Goal: Task Accomplishment & Management: Complete application form

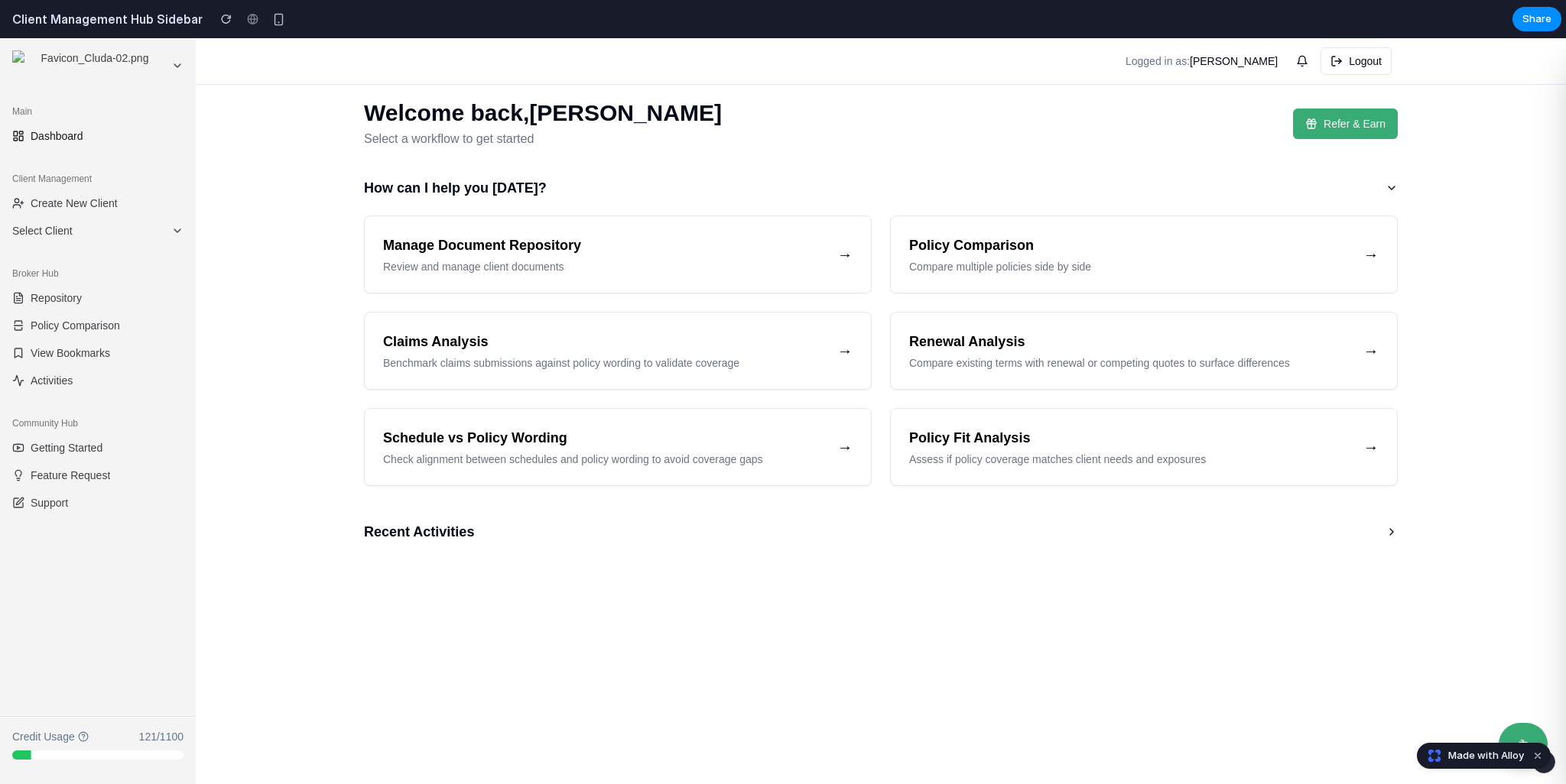
click at [255, 188] on main "Welcome back, [PERSON_NAME] Select a workflow to get started Refer & Earn How c…" at bounding box center [881, 412] width 1370 height 747
click at [108, 202] on span "Create New Client" at bounding box center [74, 203] width 88 height 15
click at [35, 202] on span "Create New Client" at bounding box center [74, 203] width 88 height 15
click at [73, 237] on span "Select Client" at bounding box center [89, 231] width 153 height 15
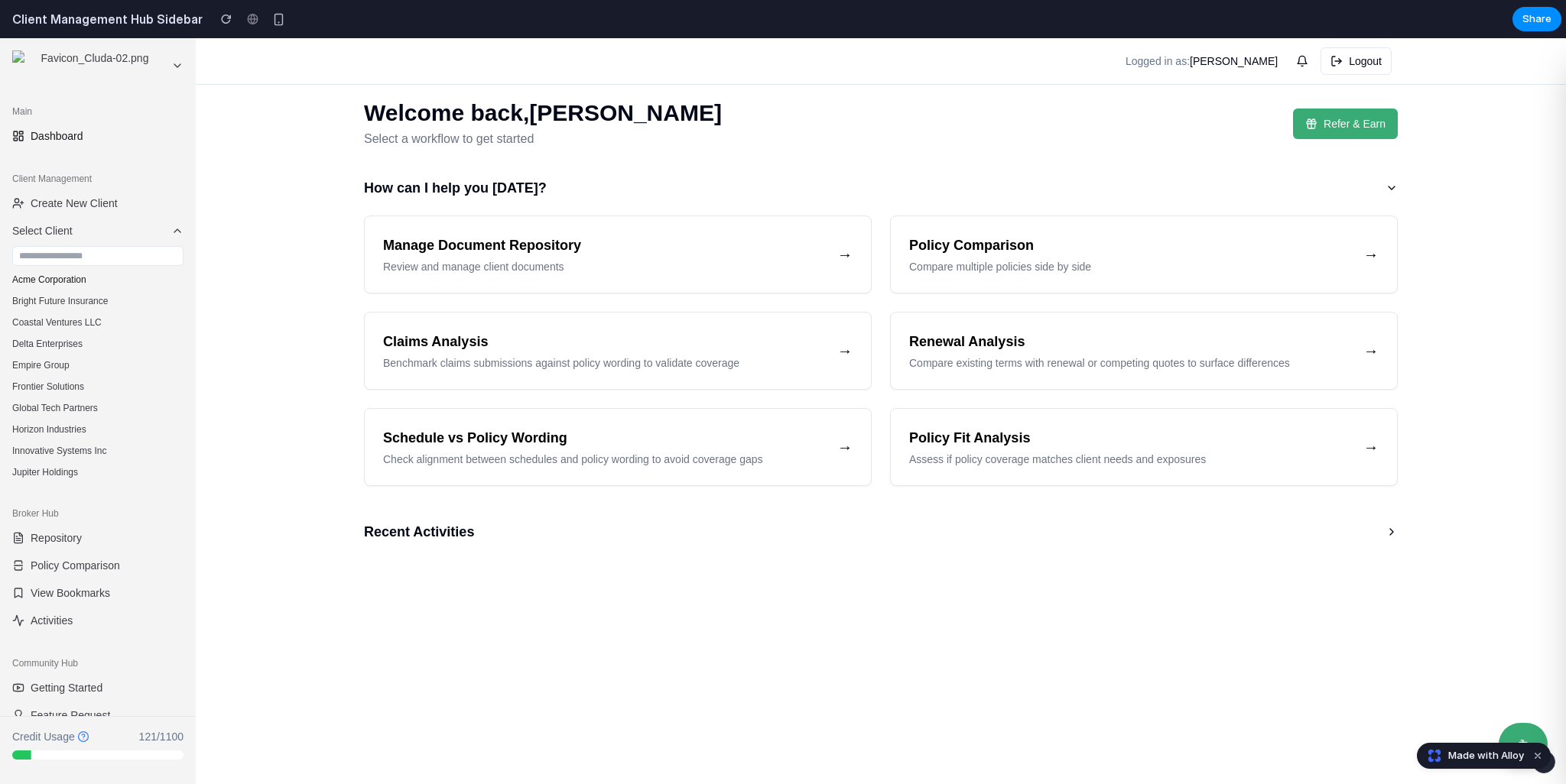
click at [77, 276] on button "Acme Corporation" at bounding box center [98, 280] width 183 height 22
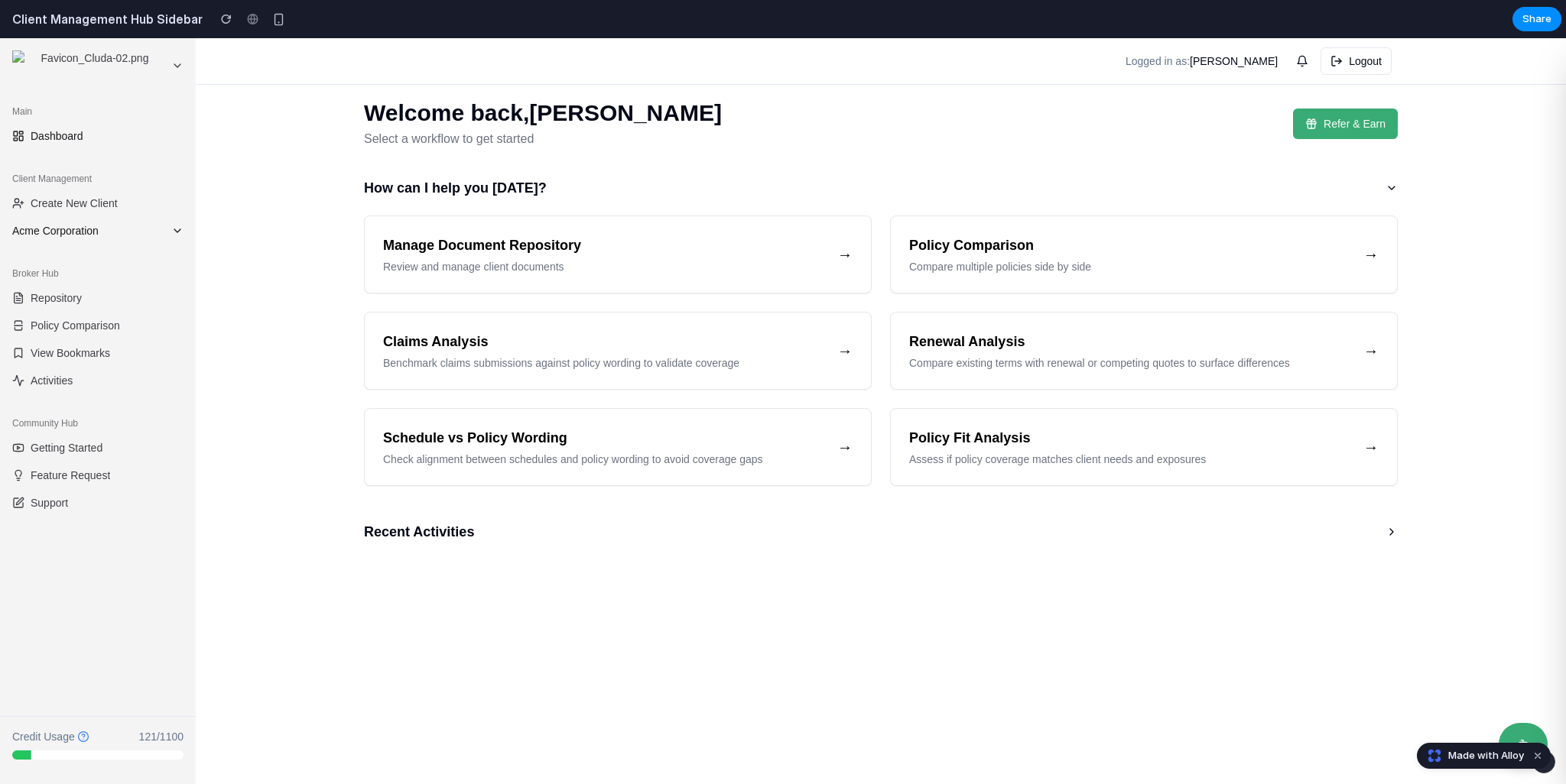
click at [83, 228] on span "Acme Corporation" at bounding box center [89, 231] width 153 height 15
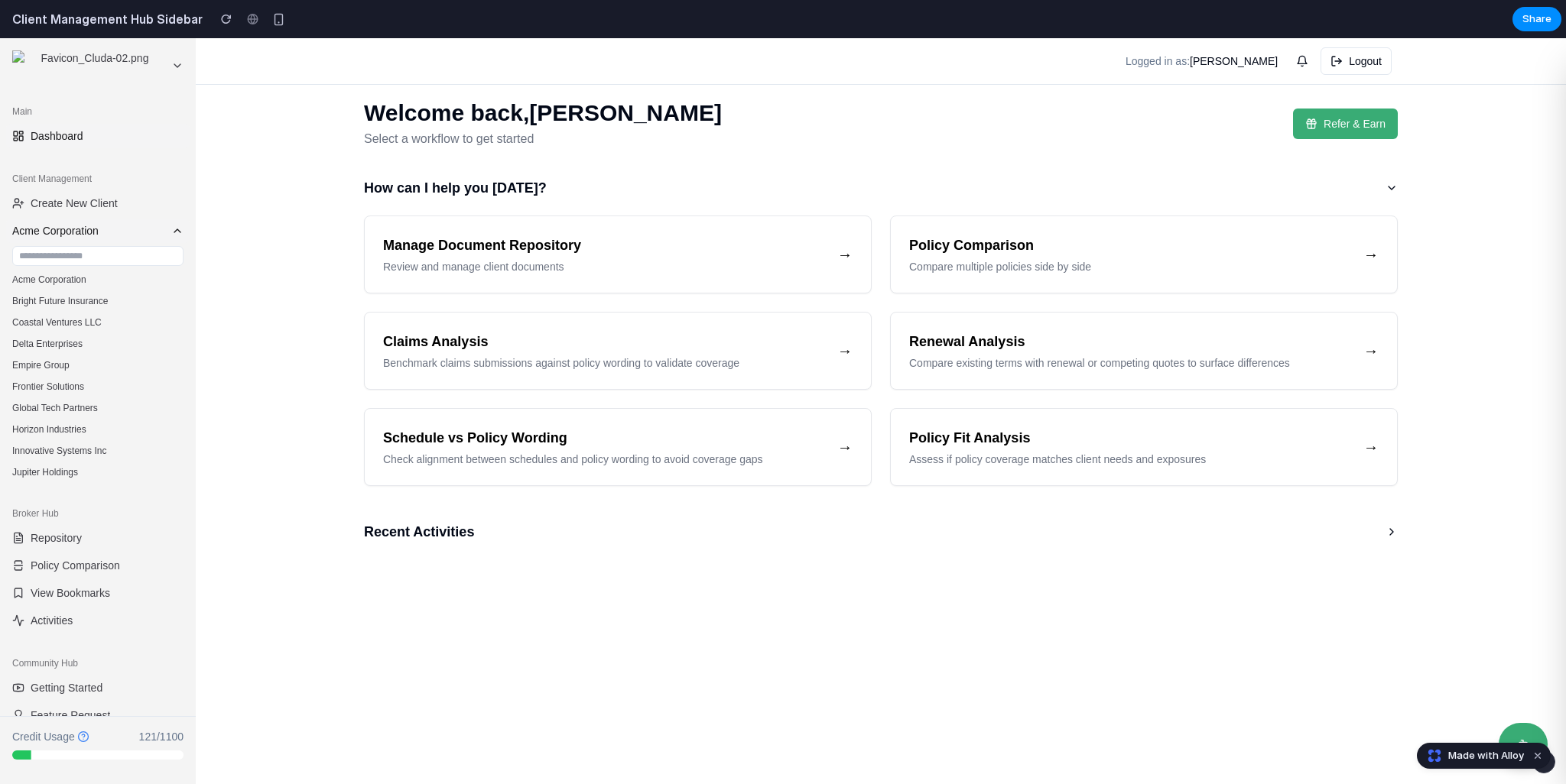
click at [78, 228] on span "Acme Corporation" at bounding box center [89, 231] width 153 height 15
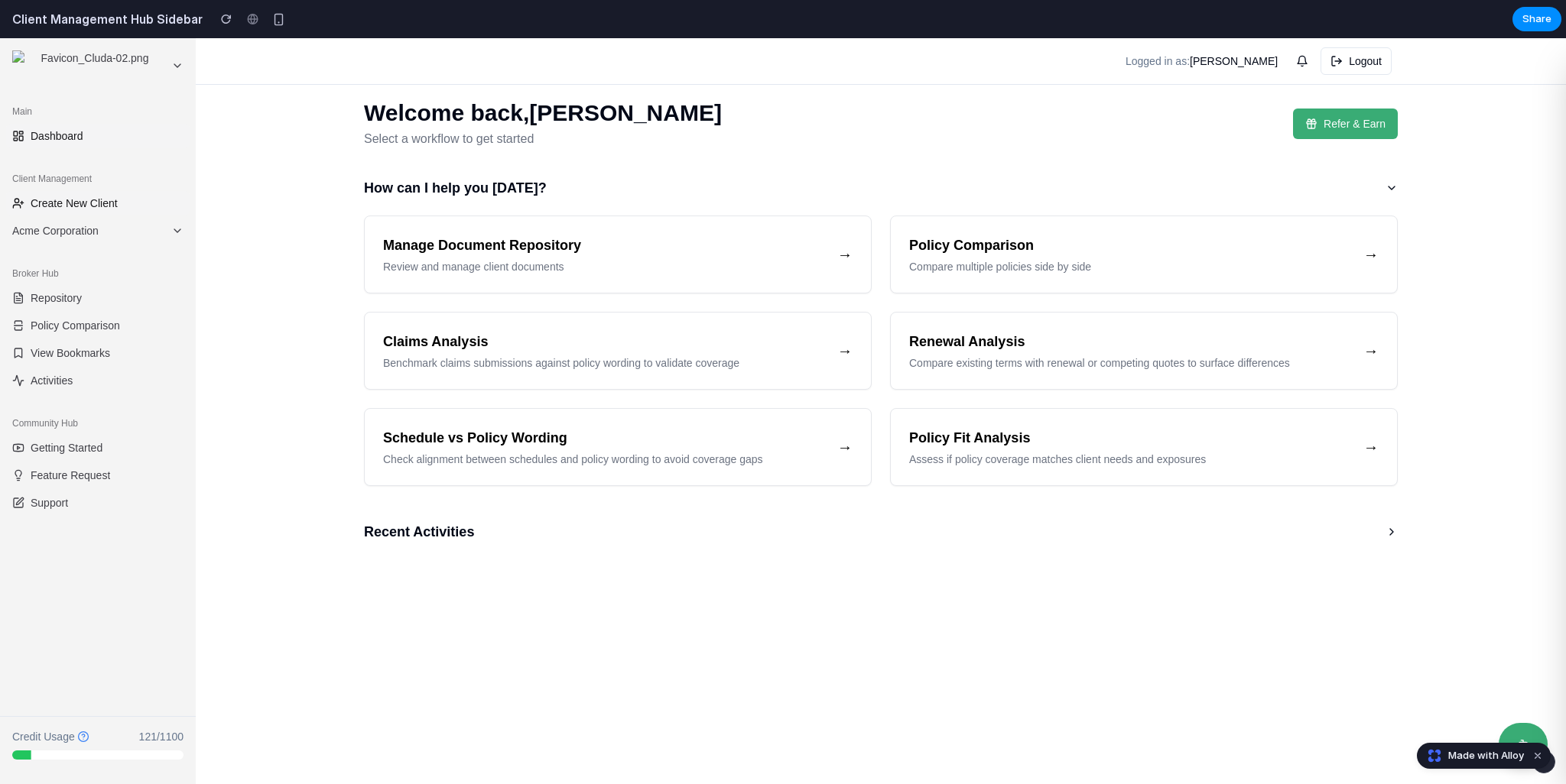
click at [93, 198] on span "Create New Client" at bounding box center [74, 203] width 88 height 15
click at [83, 198] on span "Create New Client" at bounding box center [74, 203] width 88 height 15
click at [22, 202] on line at bounding box center [23, 202] width 3 height 0
click at [57, 202] on span "Create New Client" at bounding box center [74, 203] width 88 height 15
click at [75, 237] on span "Acme Corporation" at bounding box center [89, 231] width 153 height 15
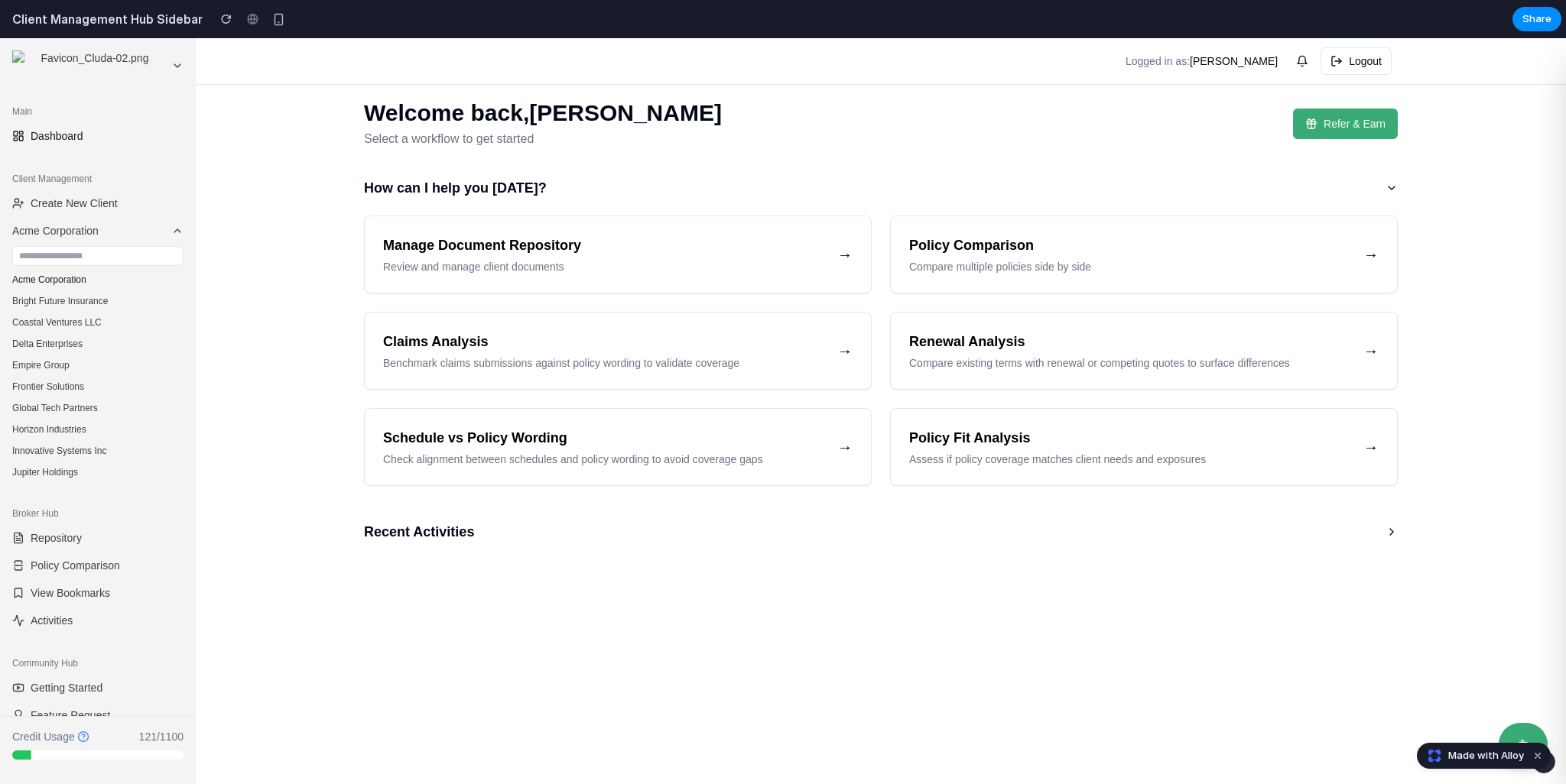
click at [70, 282] on button "Acme Corporation" at bounding box center [98, 280] width 183 height 22
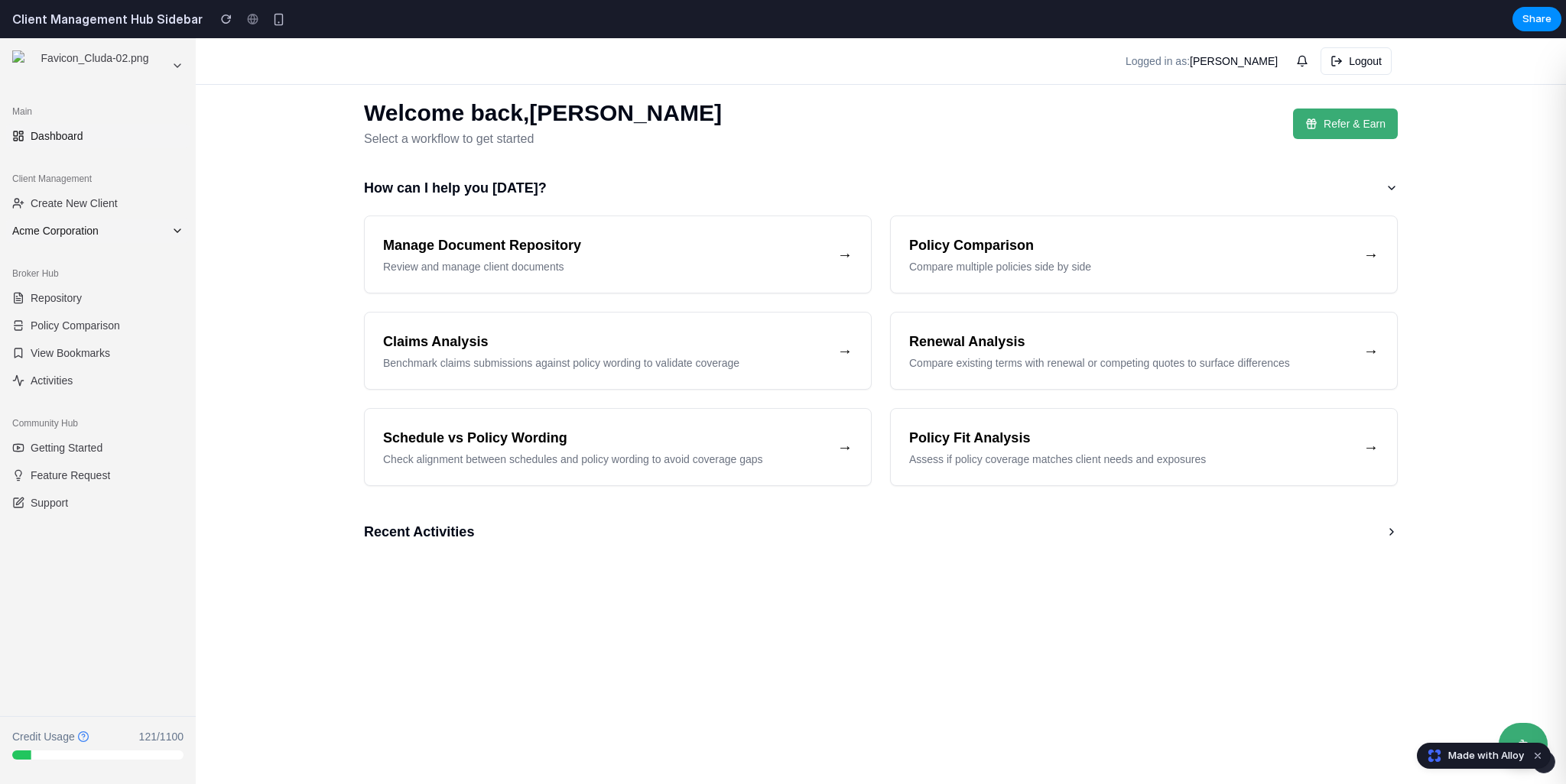
click at [101, 233] on span "Acme Corporation" at bounding box center [89, 231] width 153 height 15
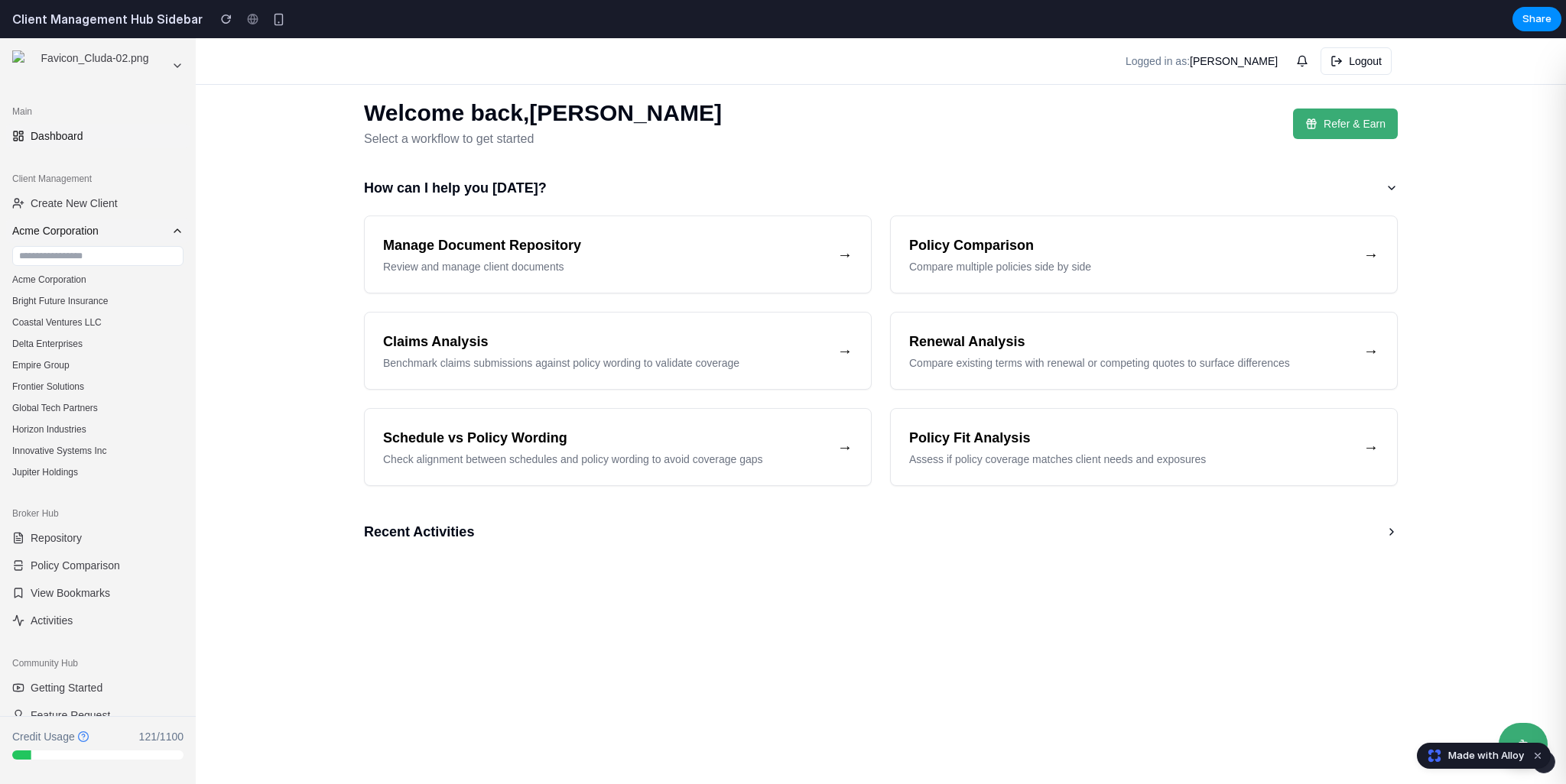
click at [95, 233] on span "Acme Corporation" at bounding box center [89, 231] width 153 height 15
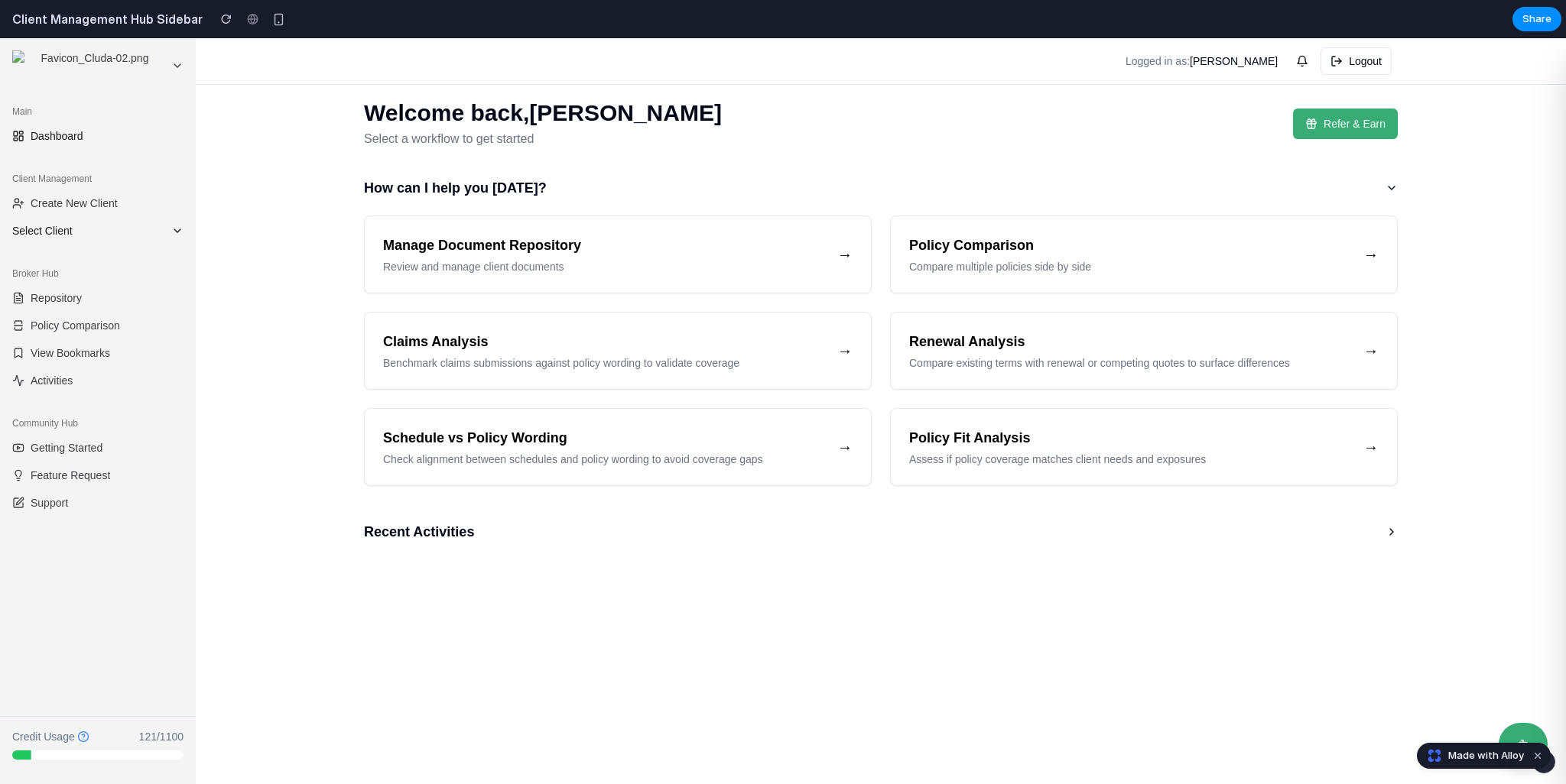
click at [70, 232] on span "Select Client" at bounding box center [89, 231] width 153 height 15
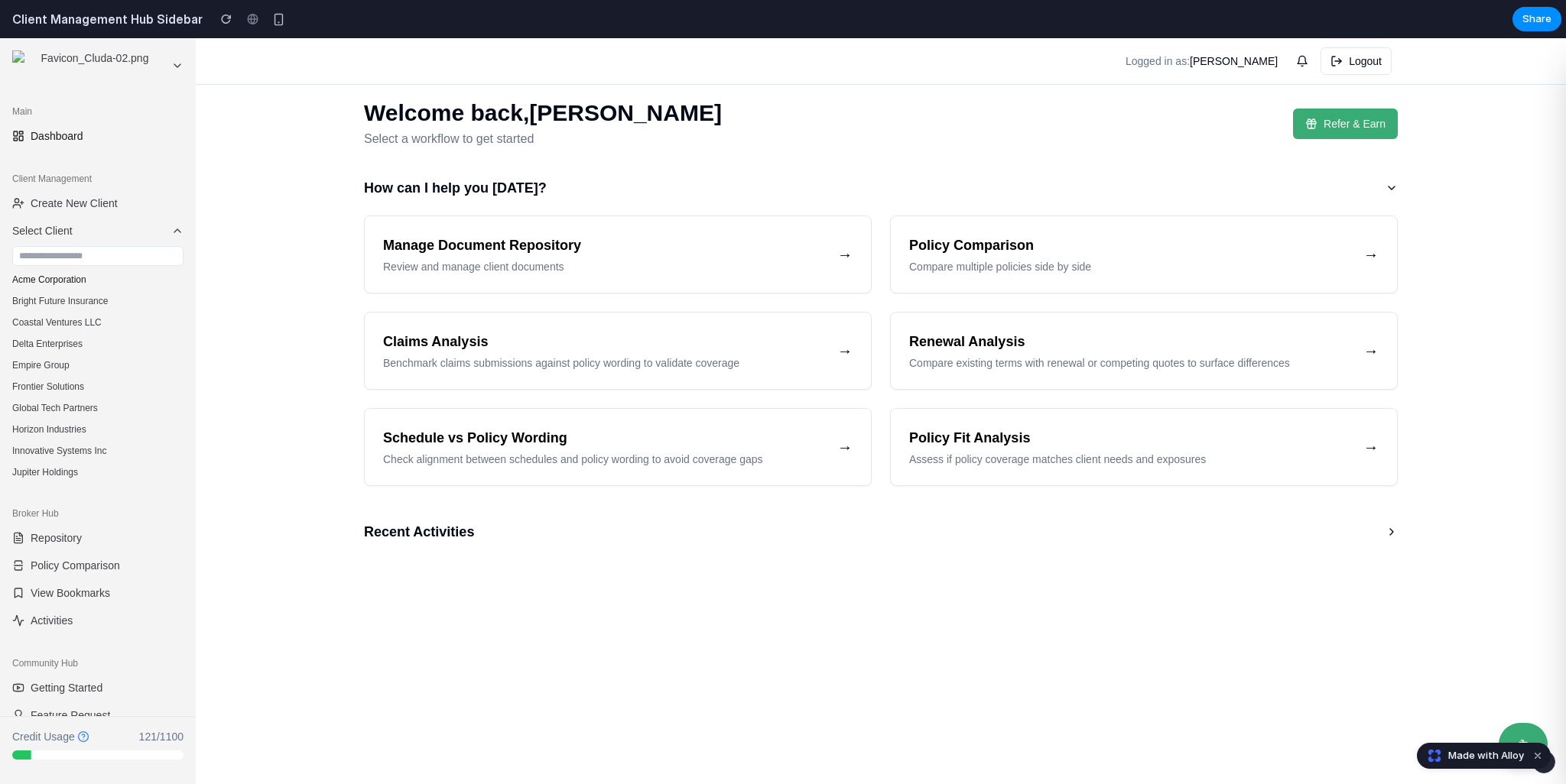
click at [95, 279] on button "Acme Corporation" at bounding box center [98, 280] width 183 height 22
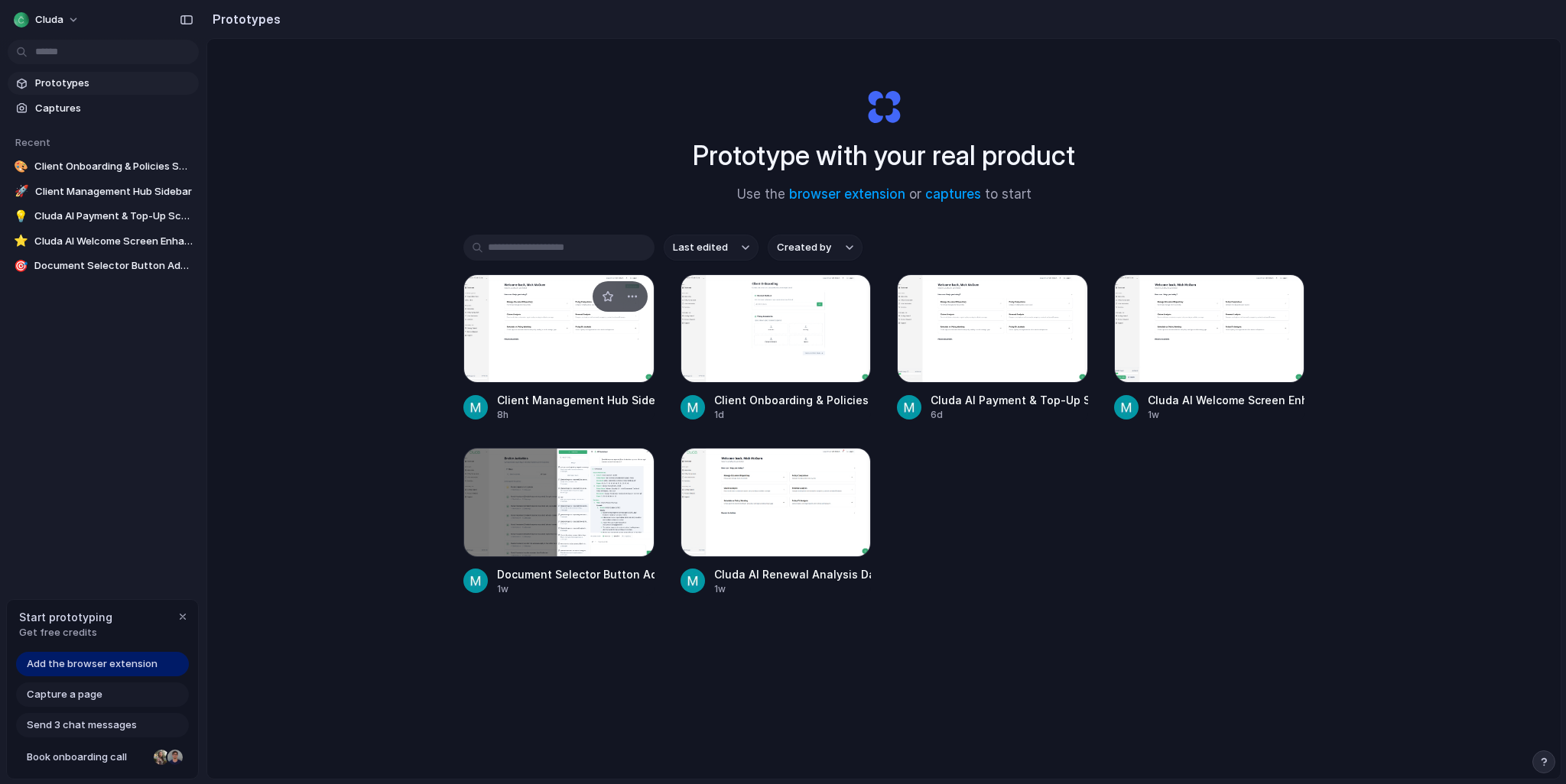
click at [596, 365] on div at bounding box center [558, 328] width 191 height 108
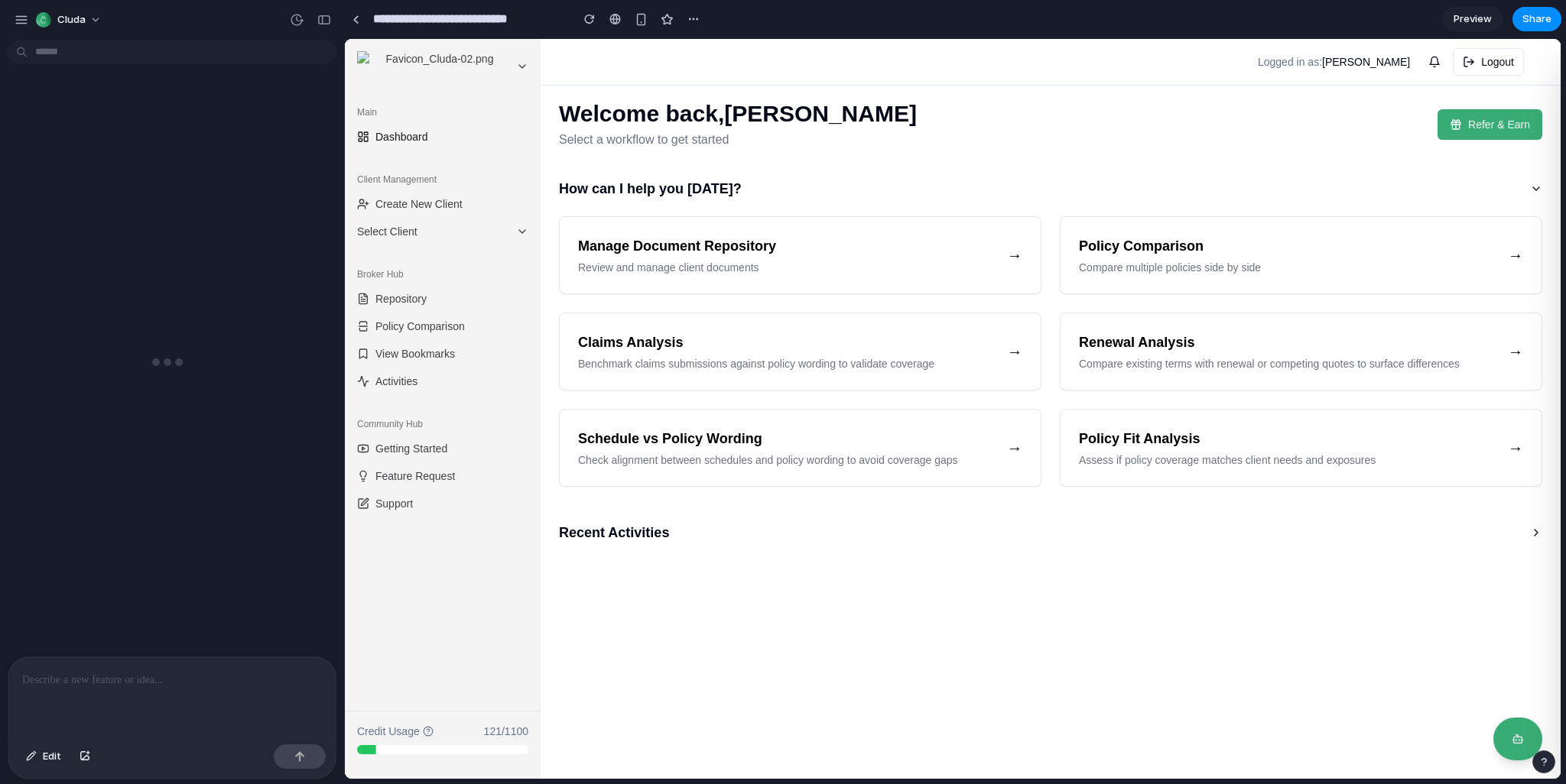
scroll to position [410, 0]
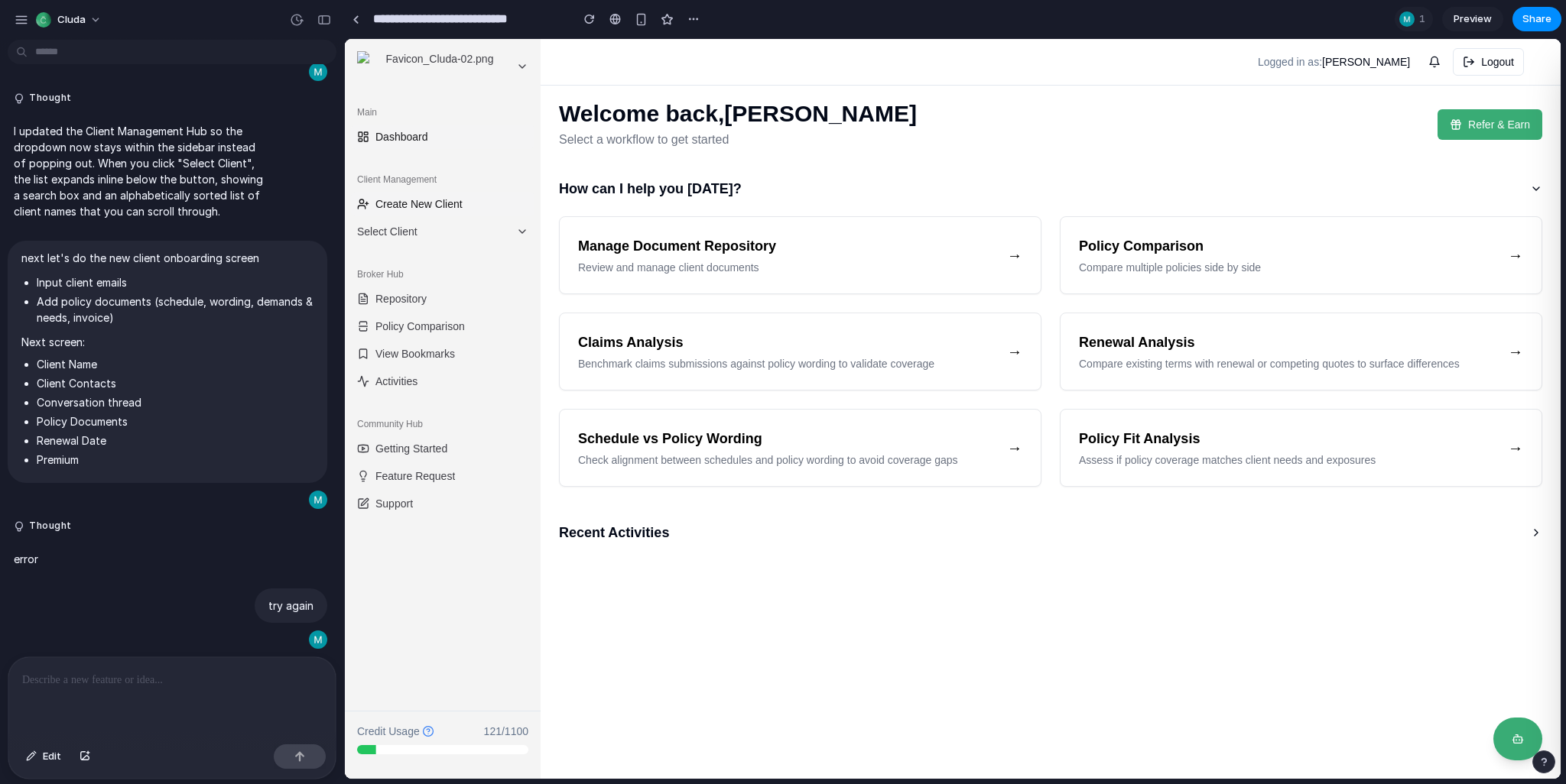
click at [444, 207] on span "Create New Client" at bounding box center [419, 204] width 88 height 15
click at [433, 227] on span "Select Client" at bounding box center [434, 232] width 153 height 15
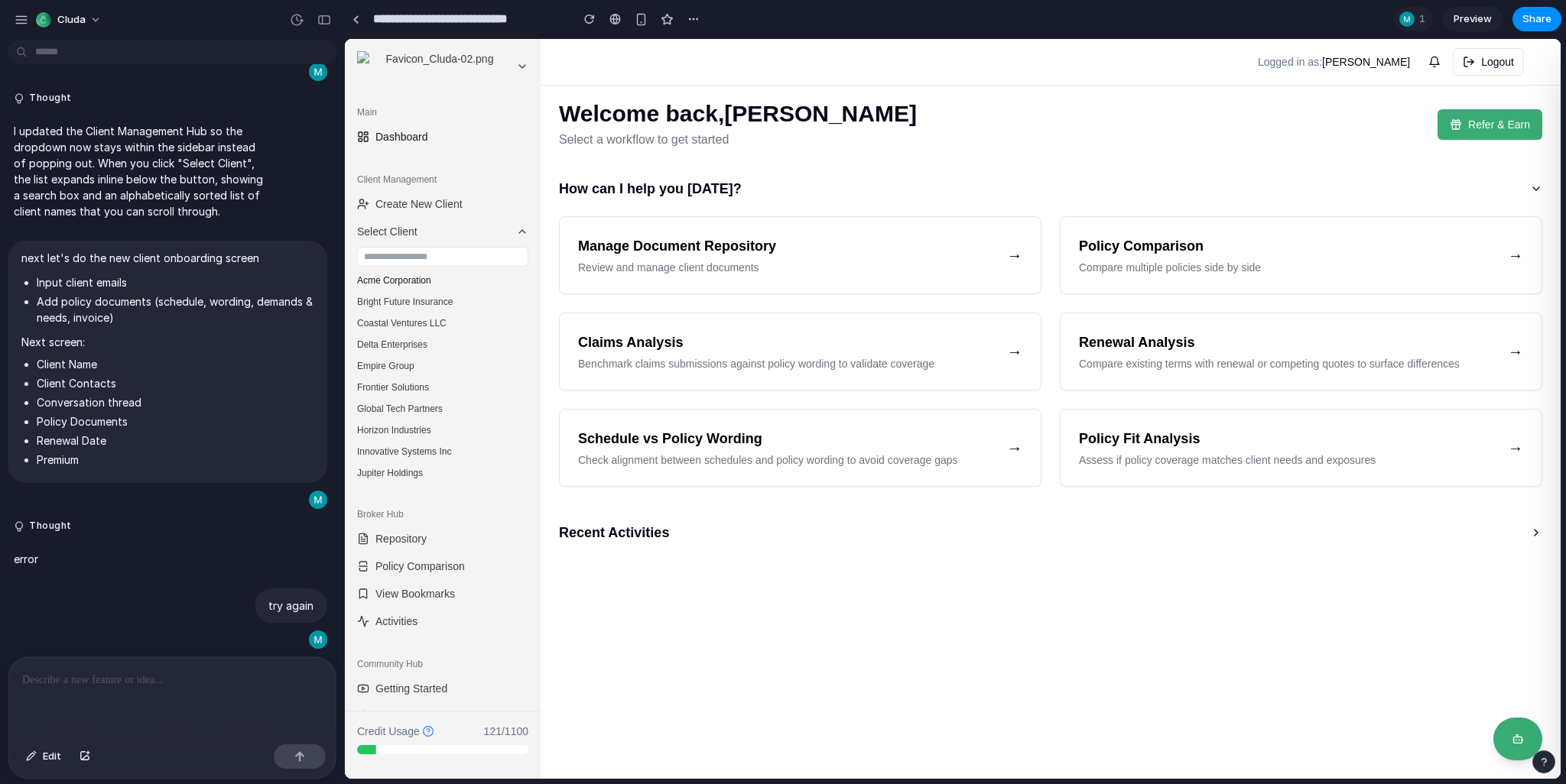
click at [418, 278] on button "Acme Corporation" at bounding box center [443, 281] width 183 height 22
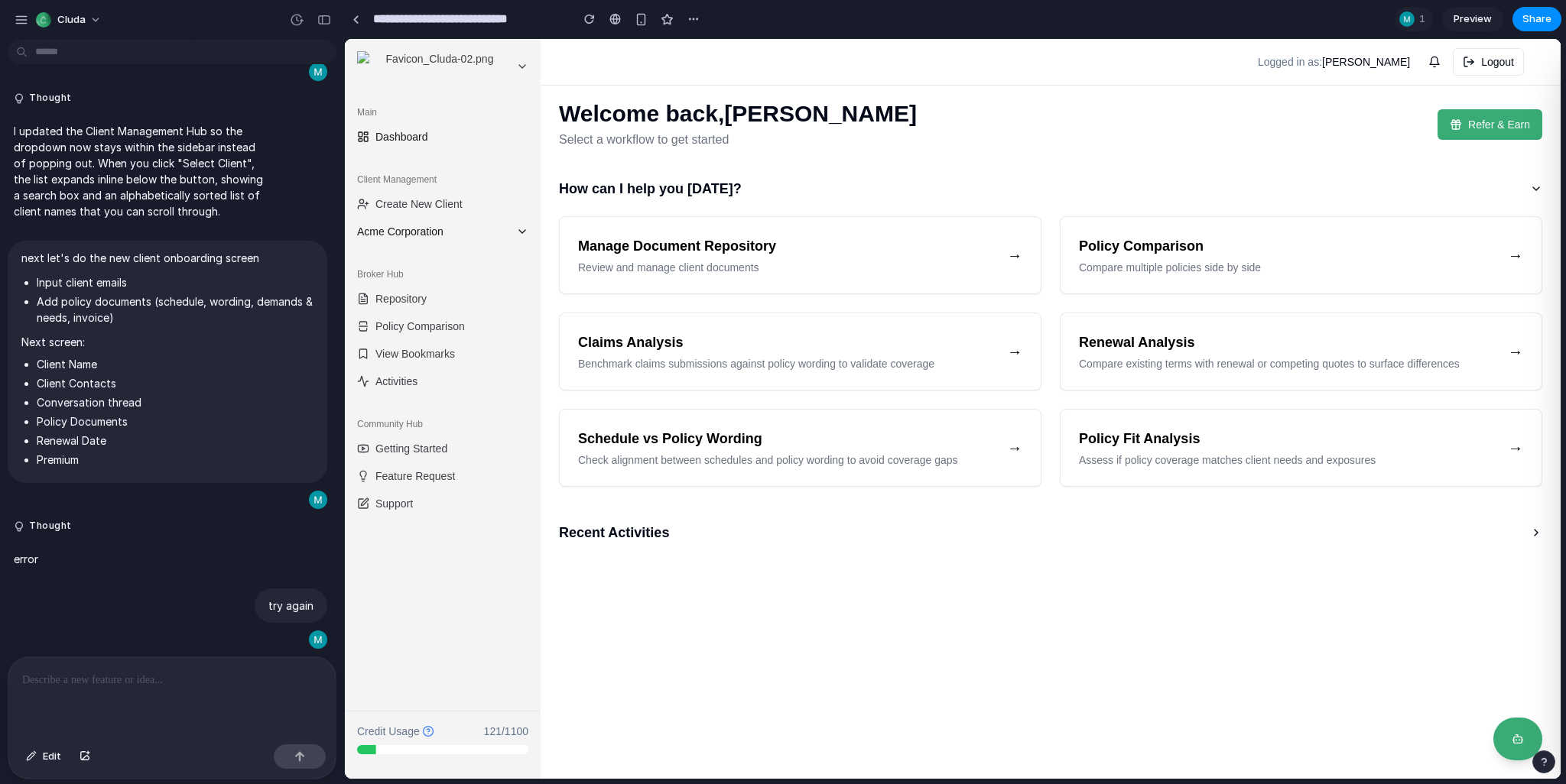
click at [438, 235] on span "Acme Corporation" at bounding box center [434, 232] width 153 height 15
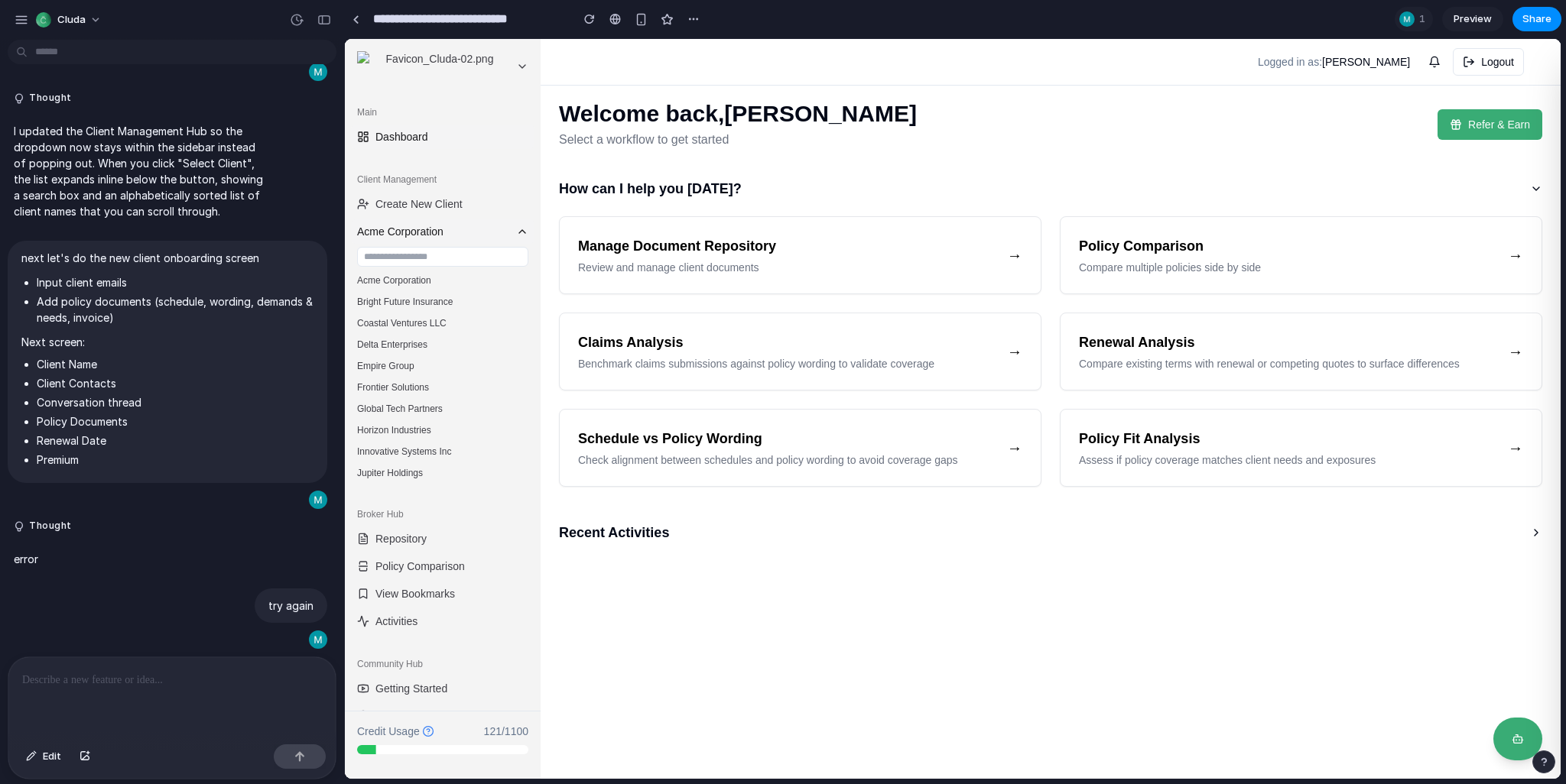
click at [438, 235] on span "Acme Corporation" at bounding box center [434, 232] width 153 height 15
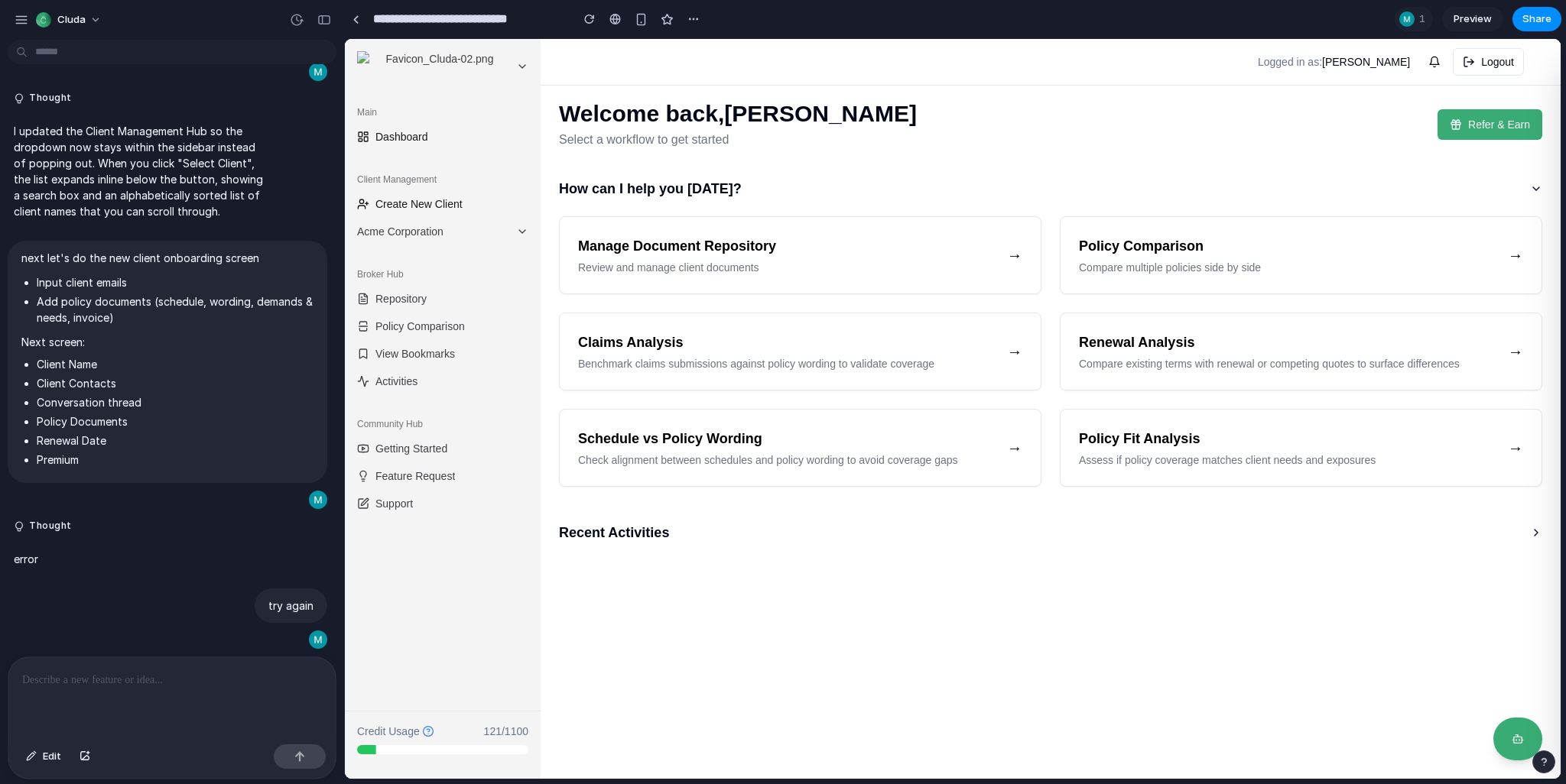
click at [420, 207] on span "Create New Client" at bounding box center [419, 204] width 88 height 15
click at [1454, 10] on link "Preview" at bounding box center [1473, 18] width 61 height 24
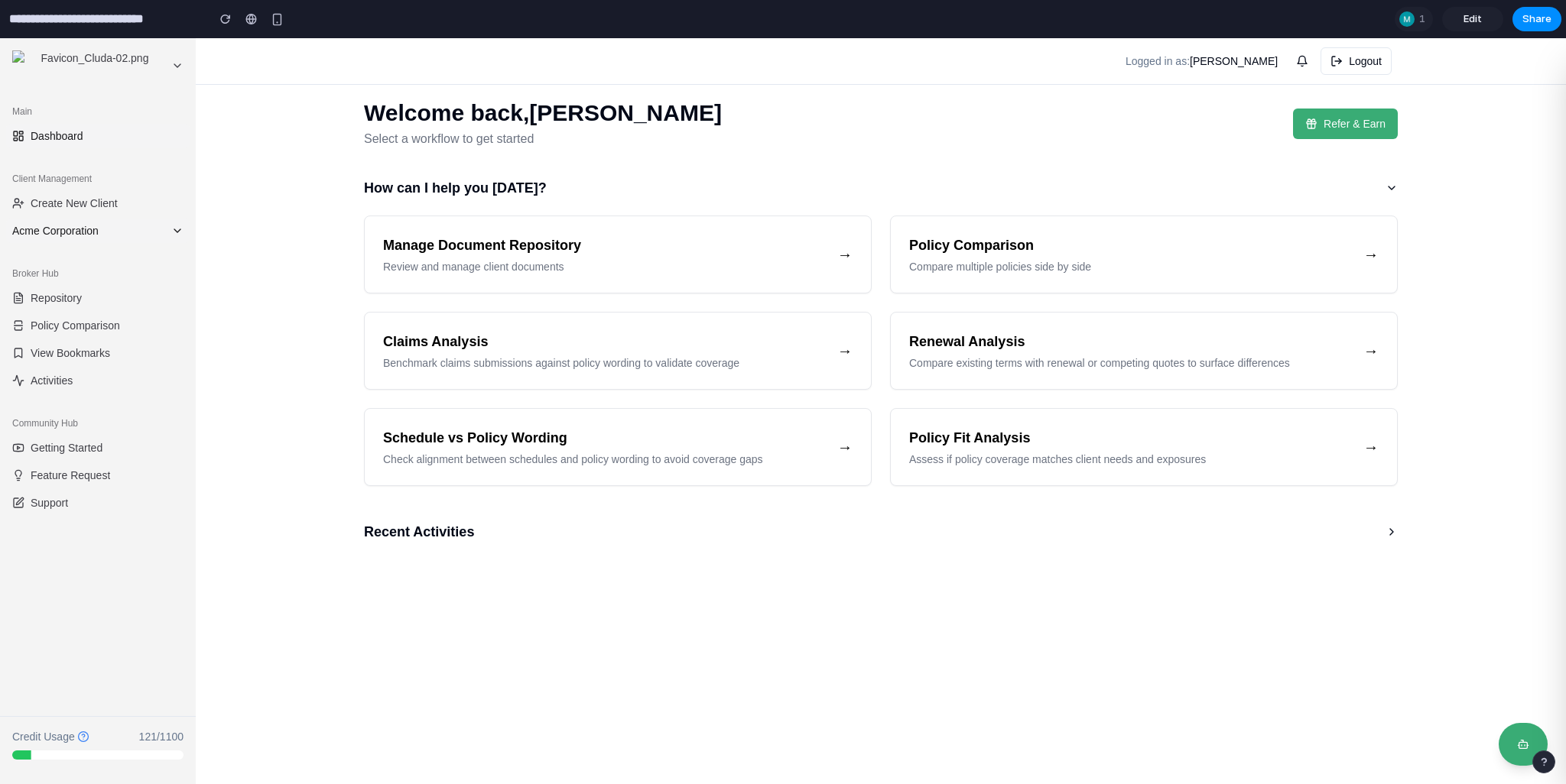
click at [94, 224] on span "Acme Corporation" at bounding box center [89, 231] width 153 height 15
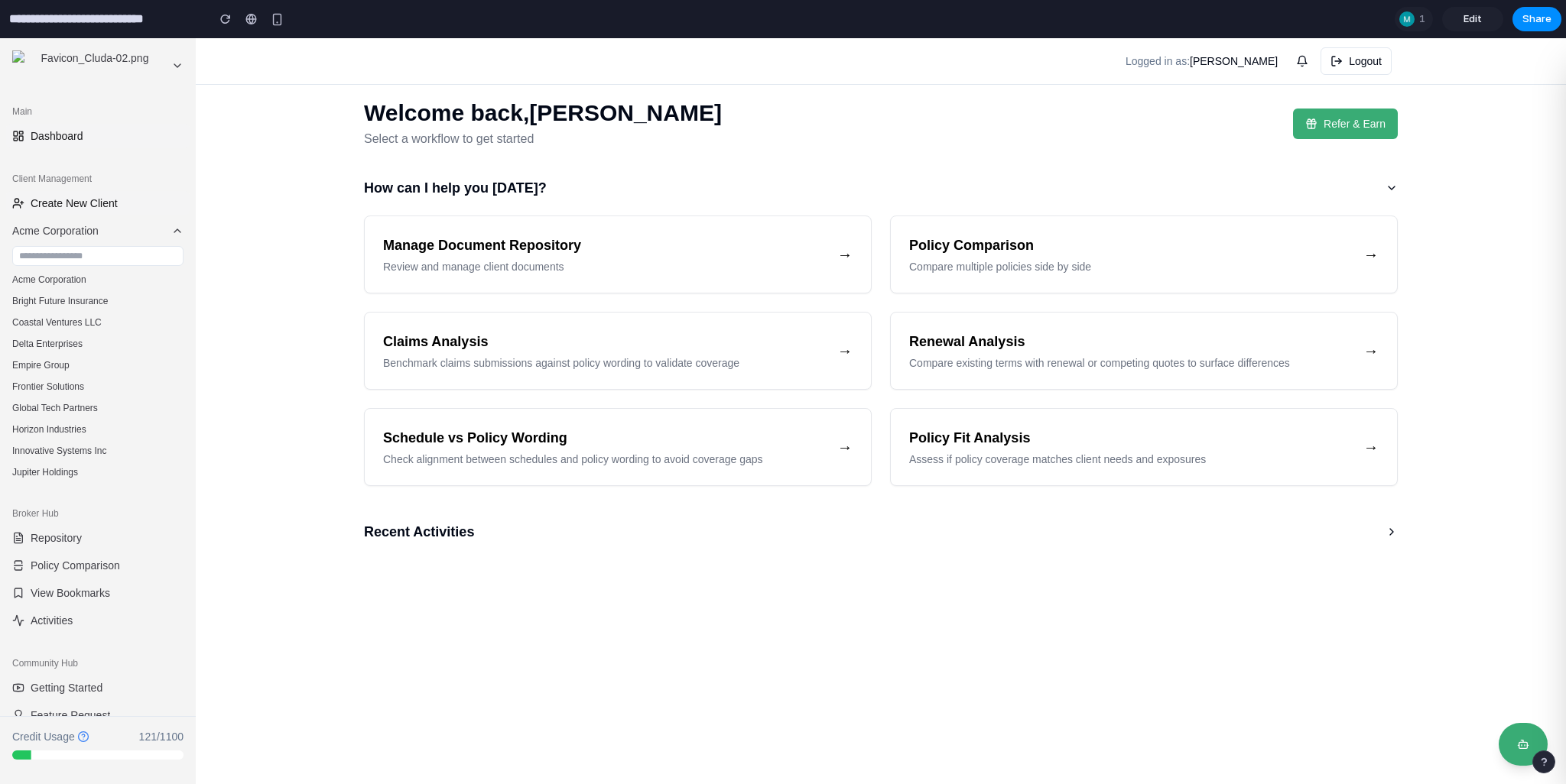
click at [89, 205] on span "Create New Client" at bounding box center [74, 203] width 88 height 15
click at [70, 204] on span "Create New Client" at bounding box center [74, 203] width 88 height 15
click at [85, 277] on button "Acme Corporation" at bounding box center [98, 280] width 183 height 22
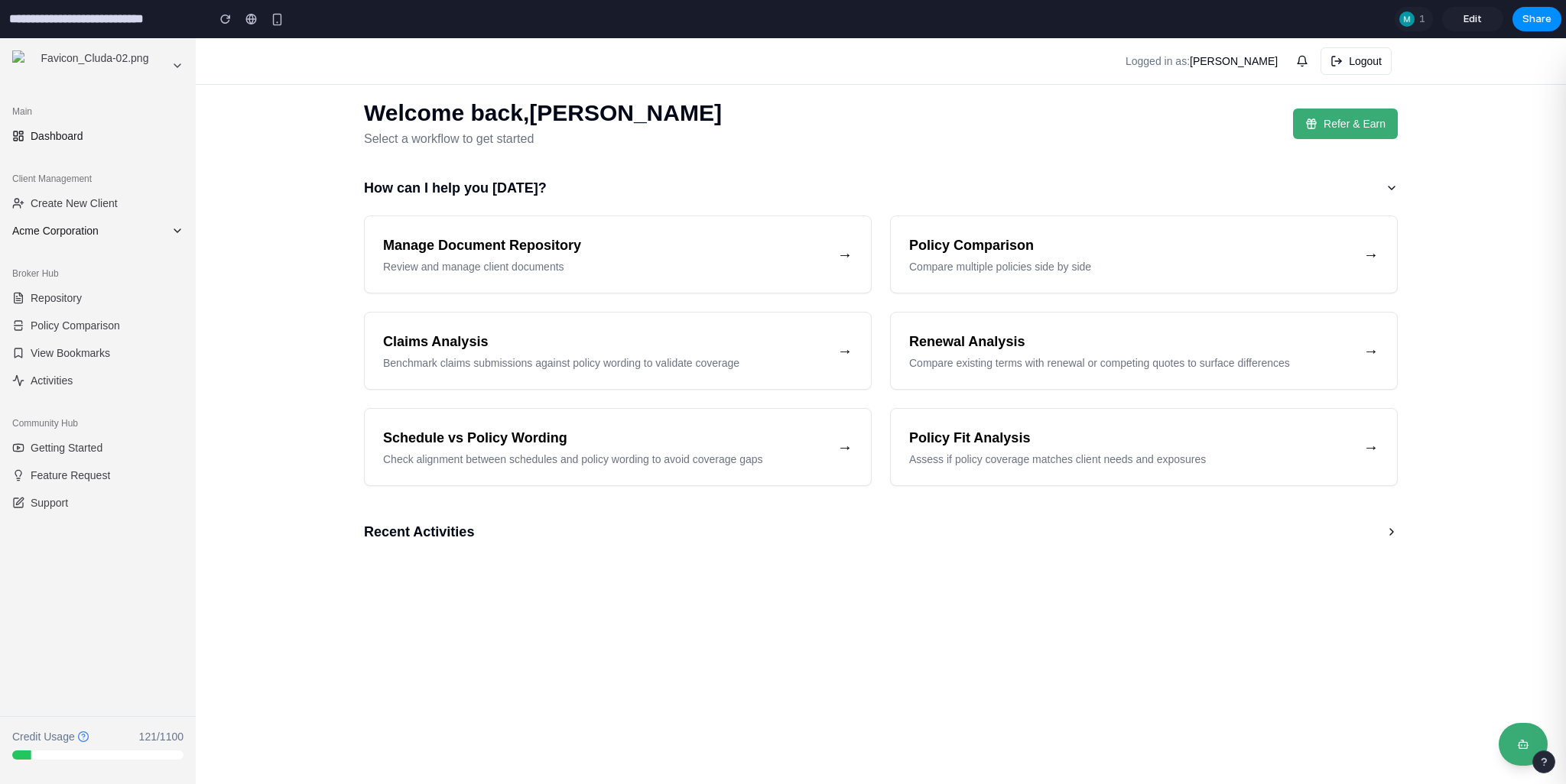
click at [88, 239] on button "Acme Corporation" at bounding box center [98, 230] width 183 height 24
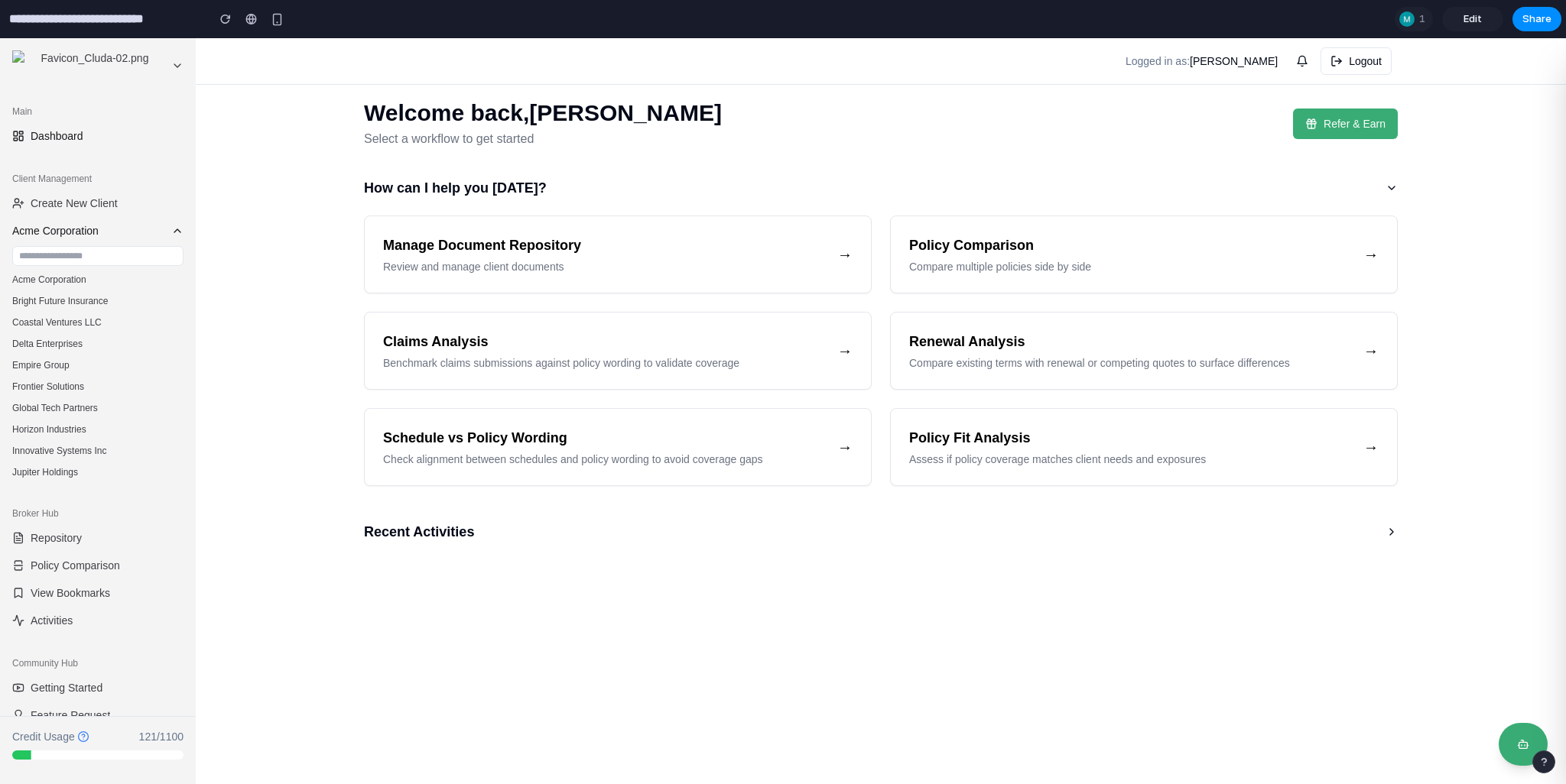
click at [91, 235] on span "Acme Corporation" at bounding box center [89, 231] width 153 height 15
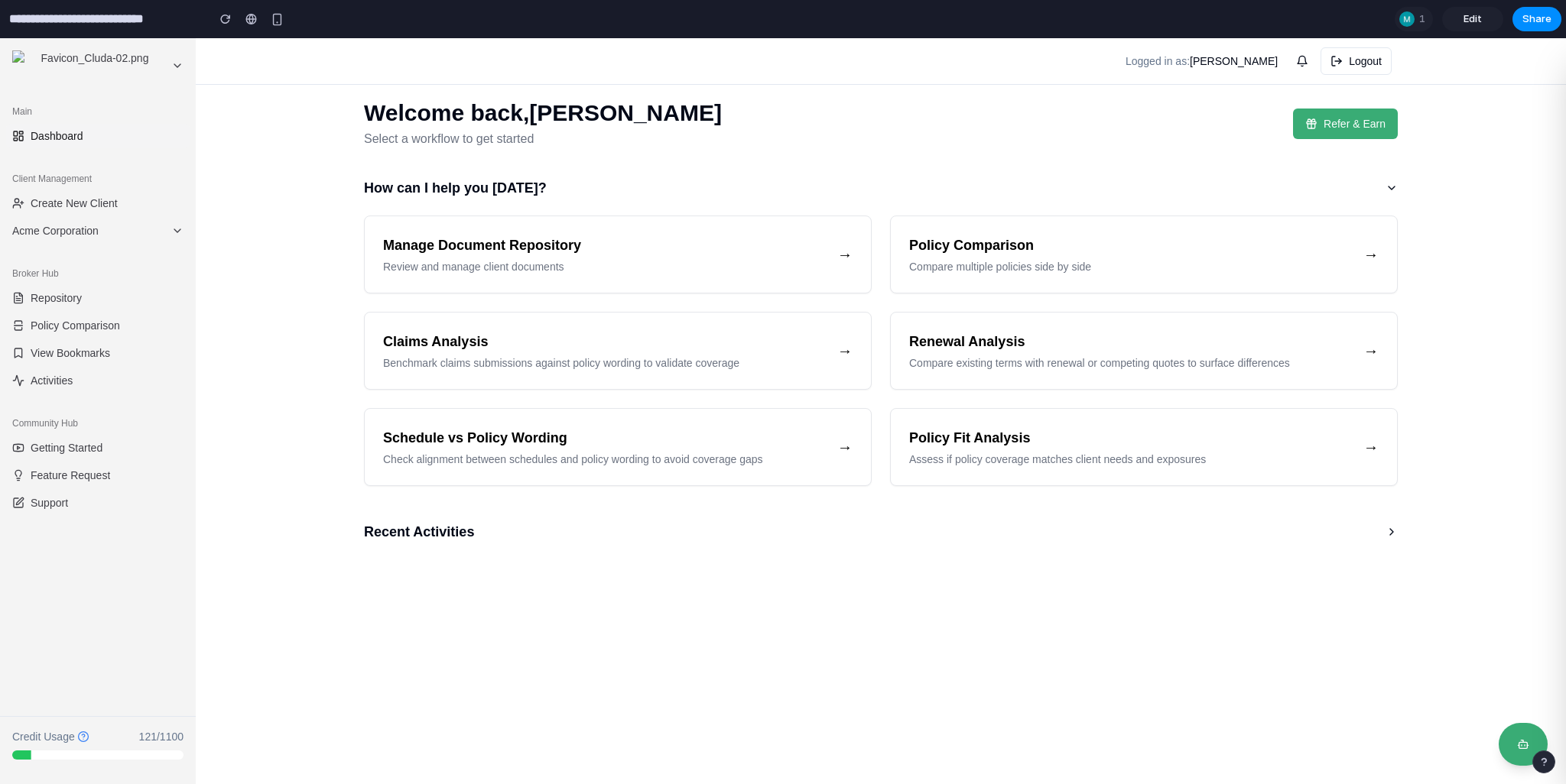
click at [93, 267] on div "Broker Hub" at bounding box center [98, 273] width 183 height 24
click at [90, 201] on span "Create New Client" at bounding box center [74, 203] width 88 height 15
click at [91, 227] on span "Acme Corporation" at bounding box center [89, 231] width 153 height 15
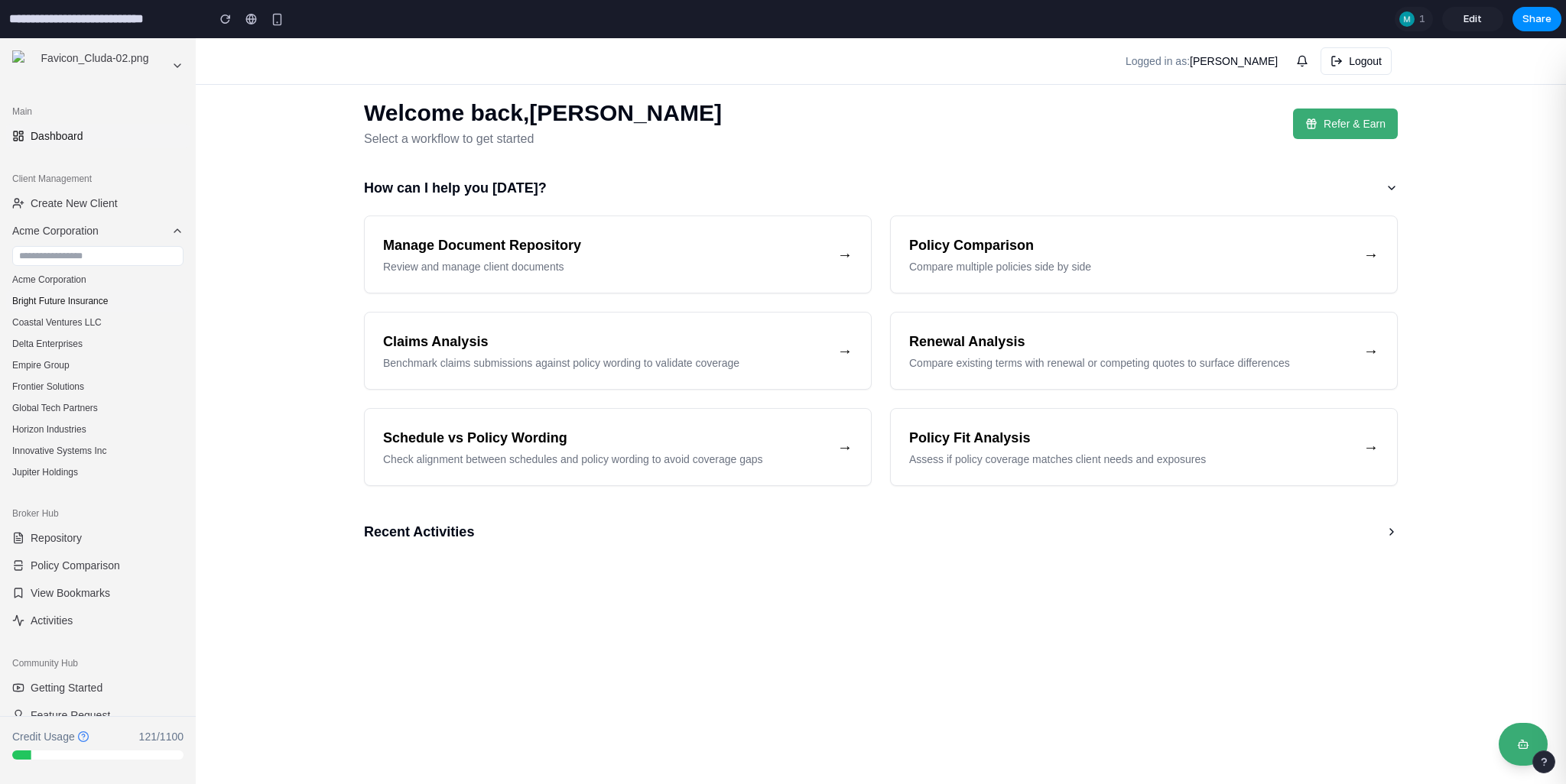
click at [90, 308] on button "Bright Future Insurance" at bounding box center [98, 302] width 183 height 22
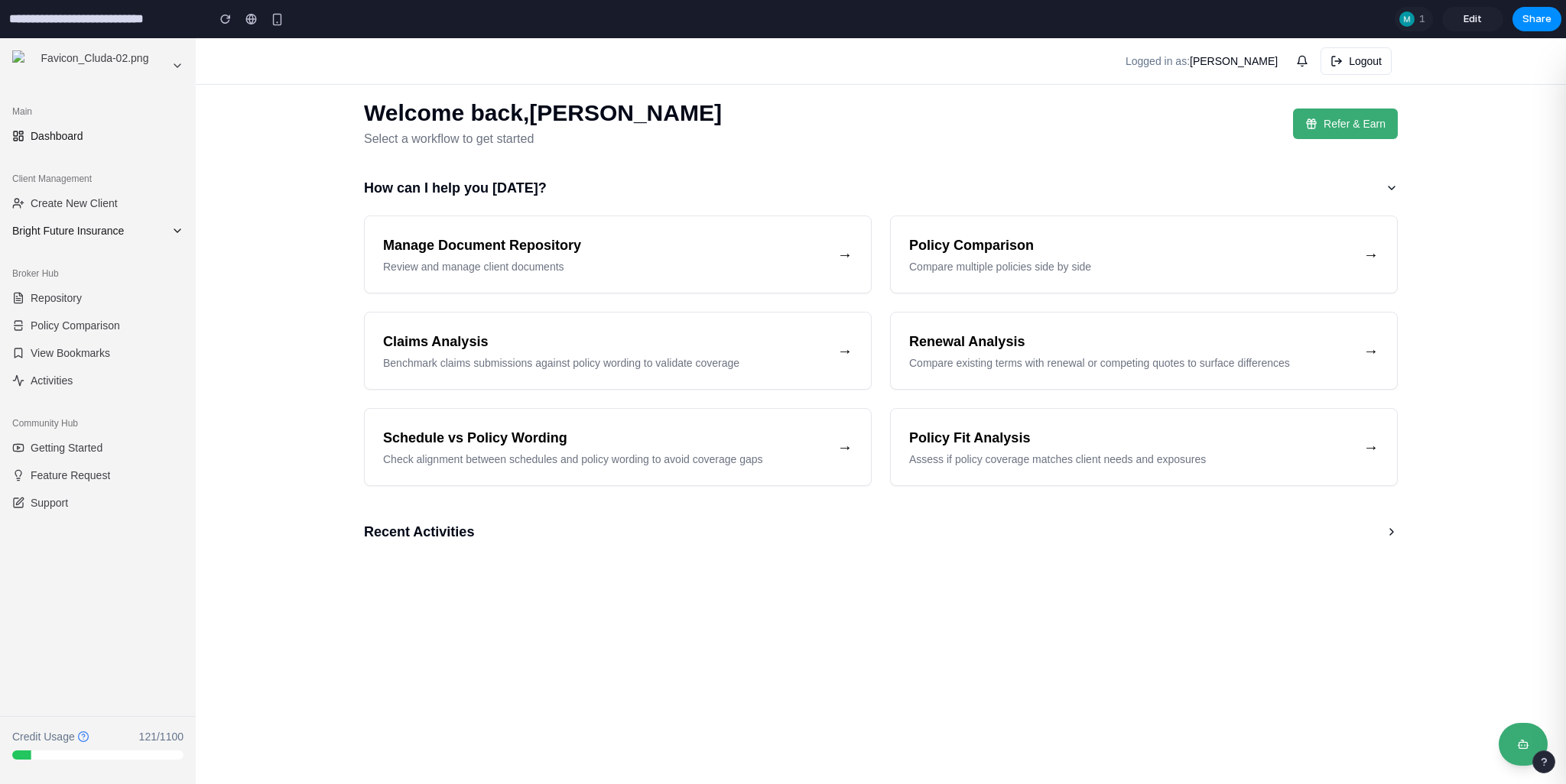
click at [88, 231] on span "Bright Future Insurance" at bounding box center [89, 231] width 153 height 15
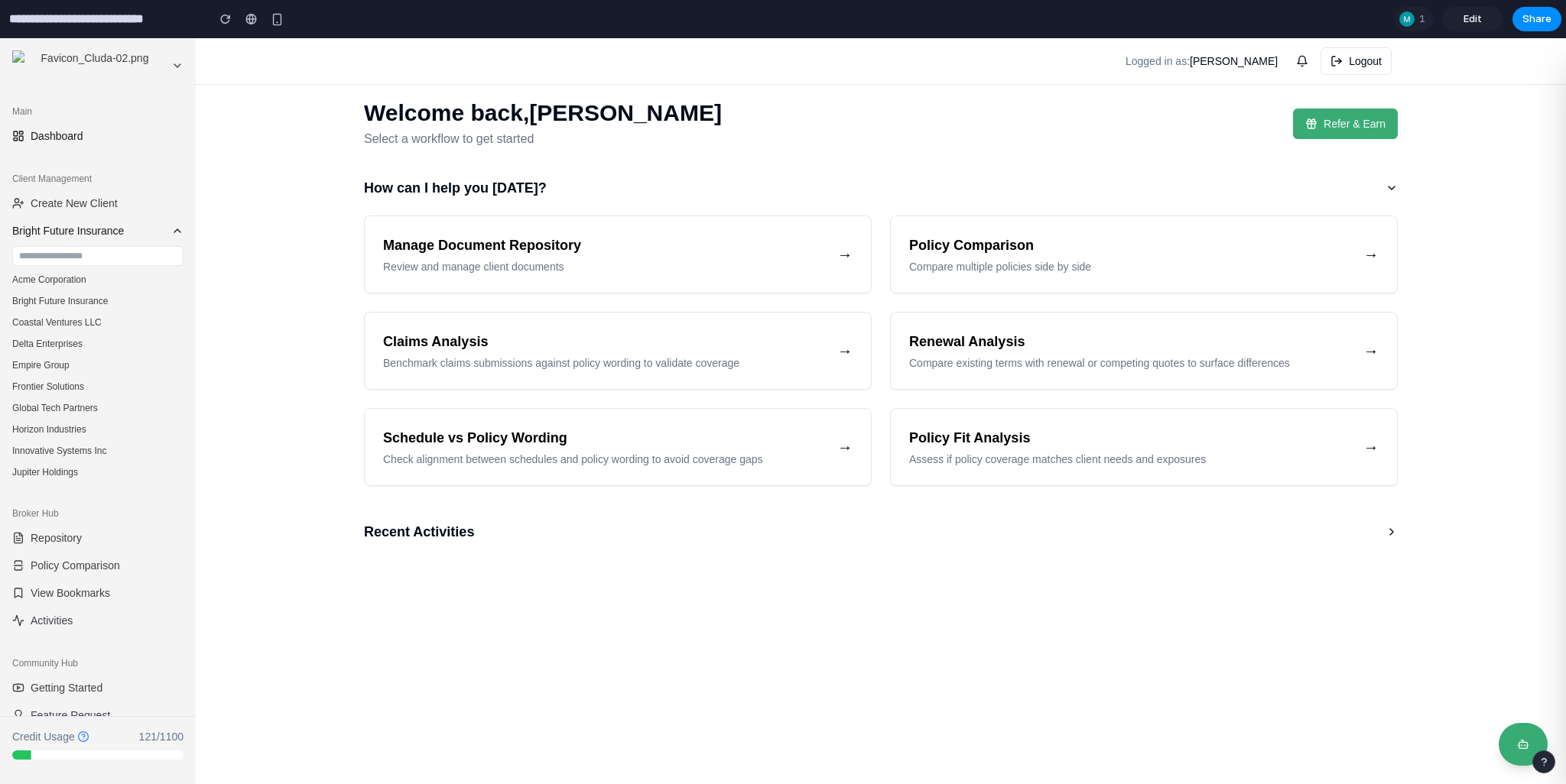
click at [88, 231] on span "Bright Future Insurance" at bounding box center [89, 231] width 153 height 15
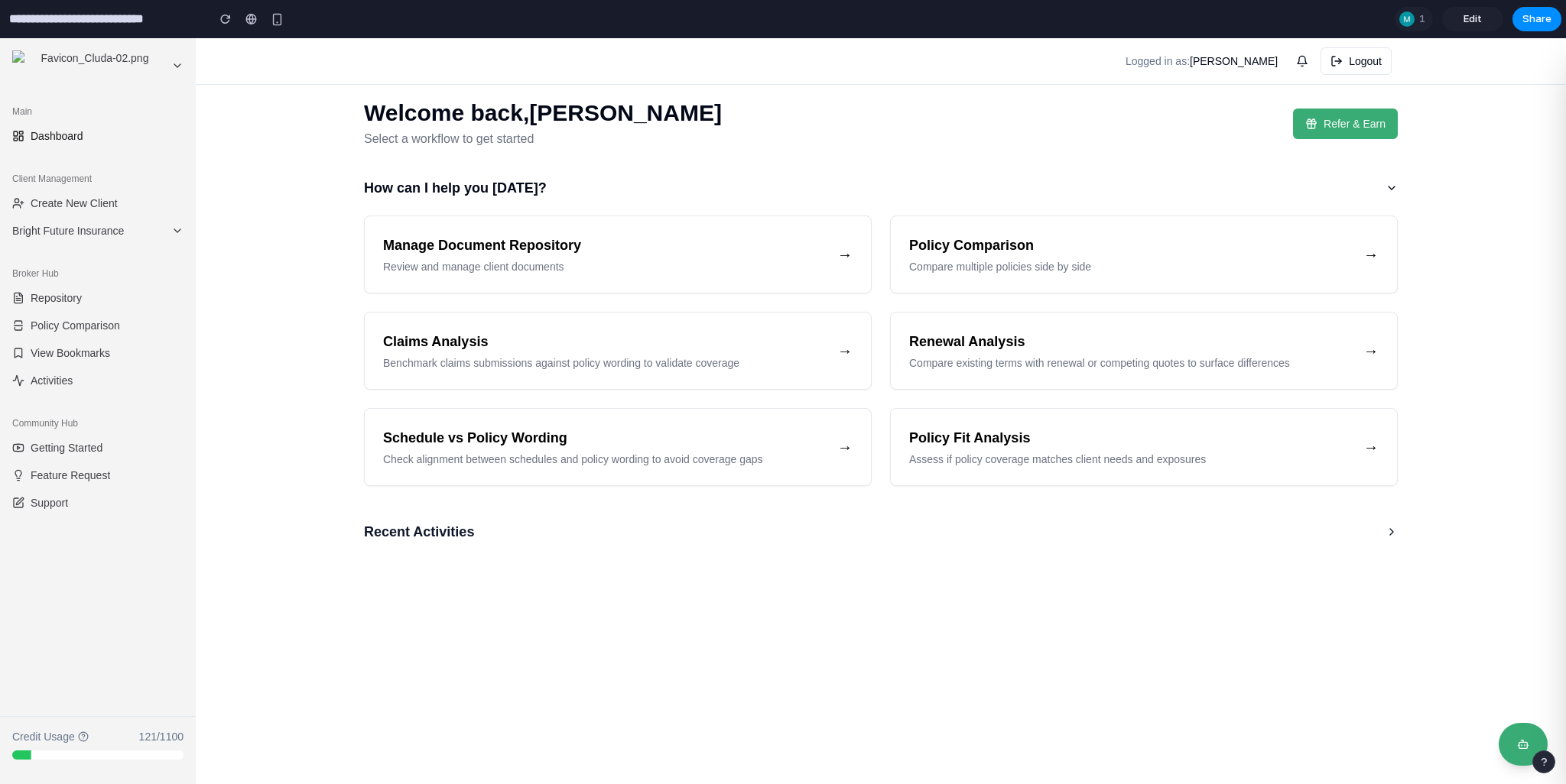
click at [500, 536] on button "Recent Activities" at bounding box center [881, 532] width 1034 height 31
click at [458, 447] on h3 "Schedule vs Policy Wording" at bounding box center [604, 438] width 442 height 22
click at [470, 346] on h3 "Claims Analysis" at bounding box center [604, 342] width 442 height 22
drag, startPoint x: 503, startPoint y: 269, endPoint x: 1137, endPoint y: 271, distance: 634.0
click at [504, 269] on p "Review and manage client documents" at bounding box center [604, 267] width 442 height 15
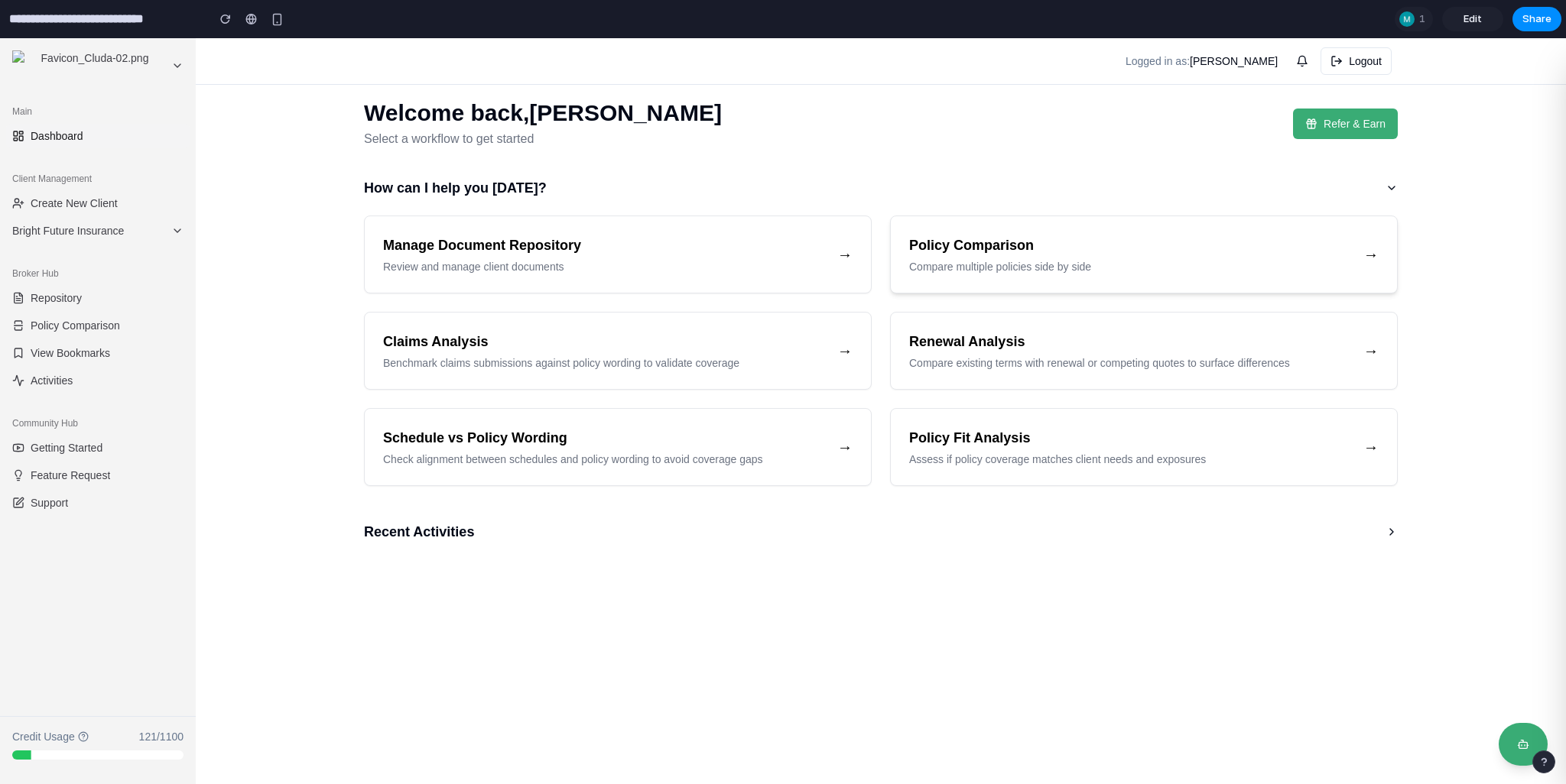
click at [1183, 269] on p "Compare multiple policies side by side" at bounding box center [1130, 267] width 442 height 15
click at [1110, 341] on h3 "Renewal Analysis" at bounding box center [1130, 342] width 442 height 22
click at [1081, 403] on div "Manage Document Repository Review and manage client documents → Policy Comparis…" at bounding box center [881, 351] width 1034 height 271
click at [302, 199] on main "Welcome back, [PERSON_NAME] Select a workflow to get started Refer & Earn How c…" at bounding box center [881, 412] width 1370 height 747
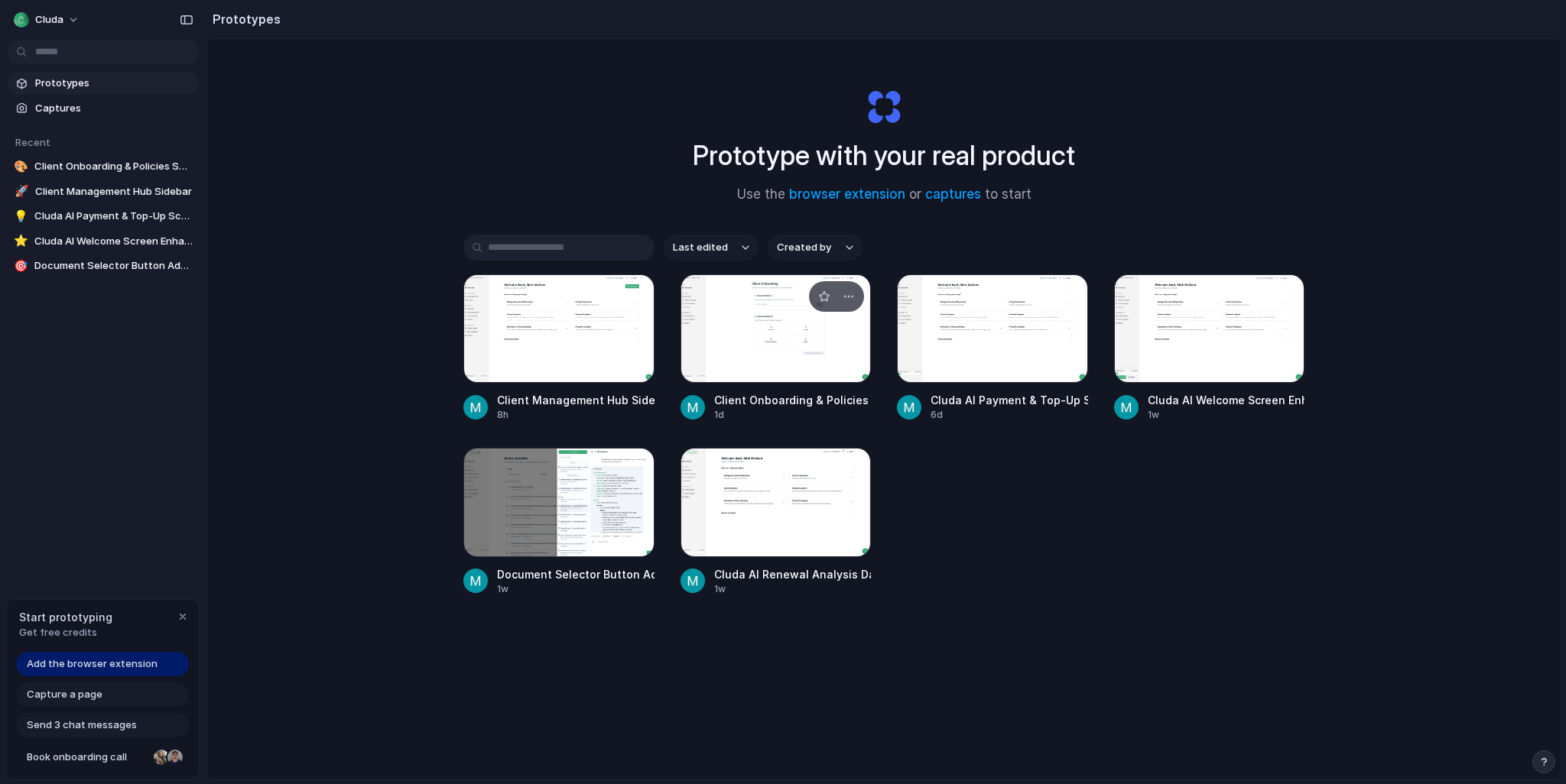
click at [777, 349] on div at bounding box center [776, 328] width 191 height 108
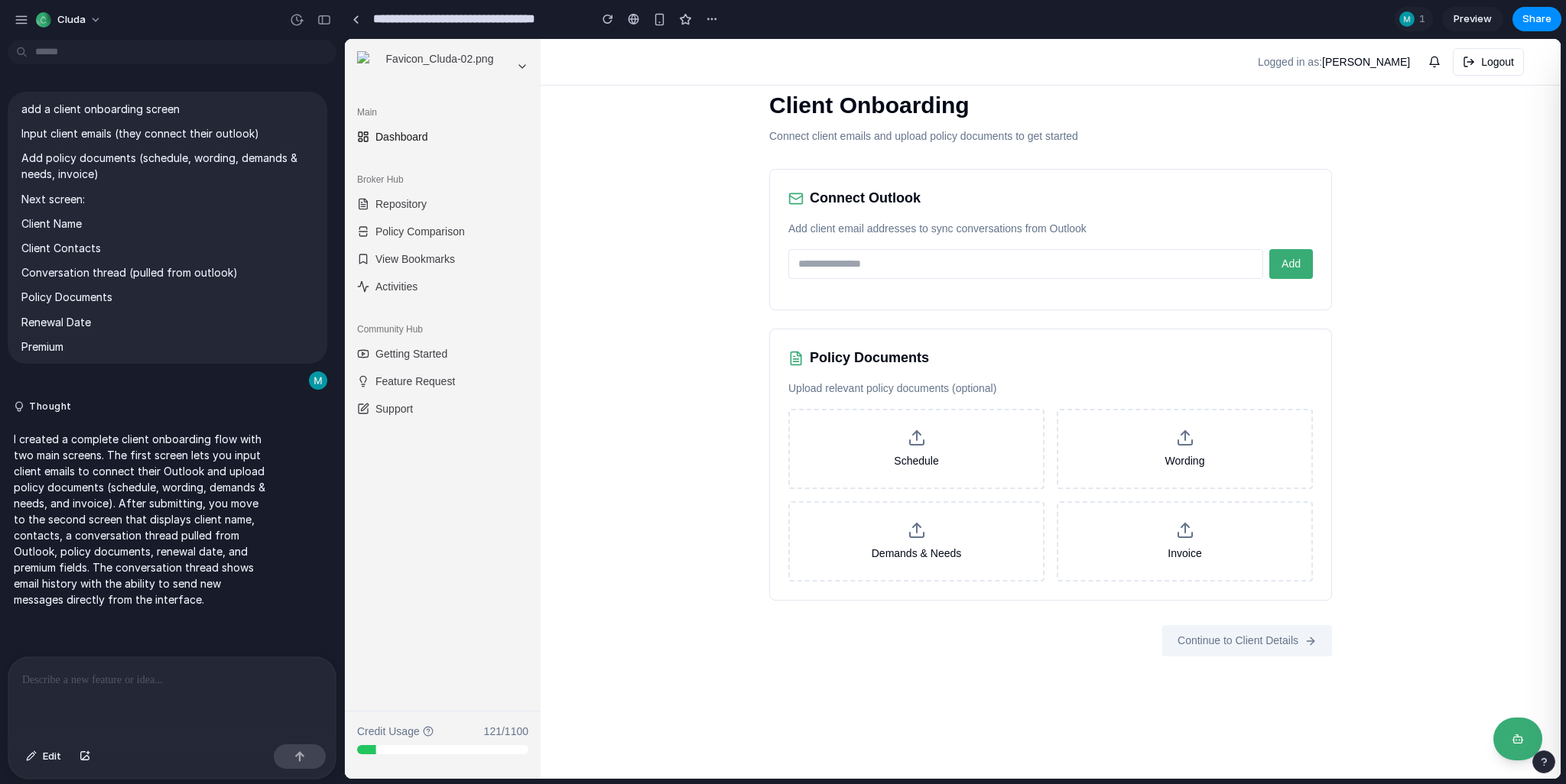
click at [662, 225] on div "Client Onboarding Connect client emails and upload policy documents to get star…" at bounding box center [1051, 409] width 1020 height 740
click at [676, 229] on div "Client Onboarding Connect client emails and upload policy documents to get star…" at bounding box center [1051, 409] width 1020 height 740
click at [988, 257] on input "email" at bounding box center [1026, 264] width 475 height 30
click at [913, 256] on input "email" at bounding box center [1026, 264] width 475 height 30
click at [893, 262] on input "email" at bounding box center [1026, 264] width 475 height 30
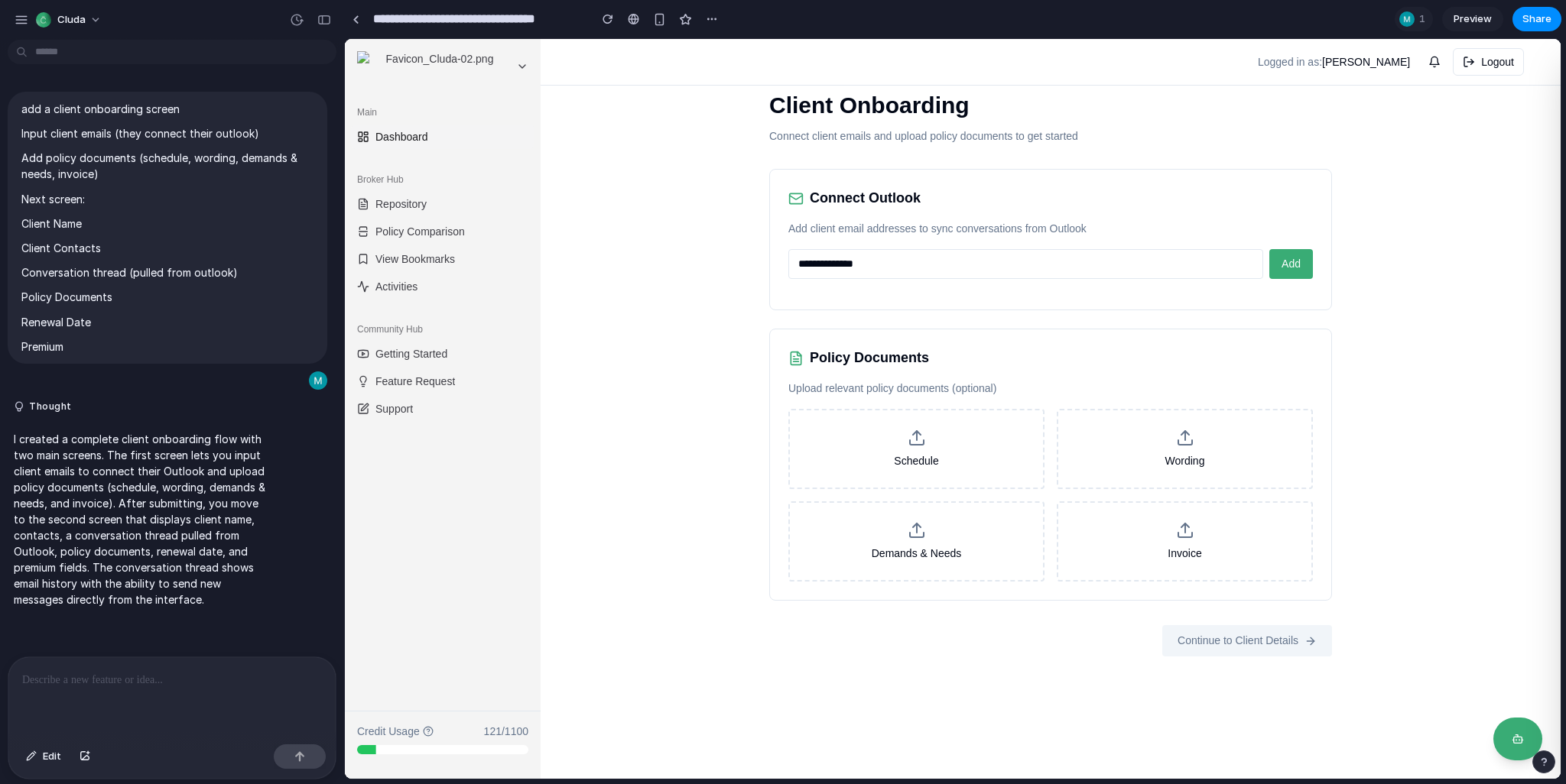
type input "**********"
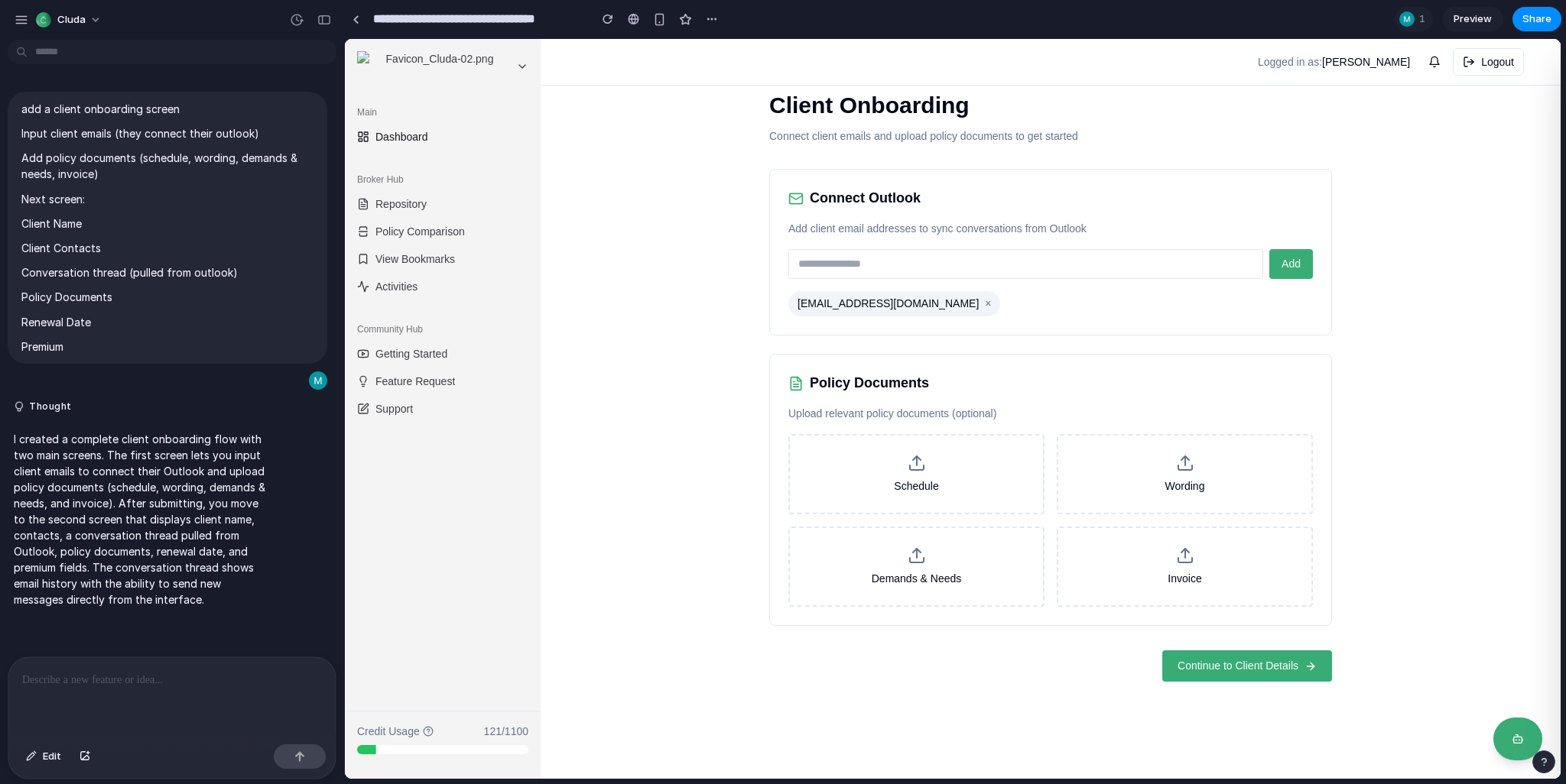
click at [943, 487] on label "Schedule" at bounding box center [916, 474] width 256 height 80
click at [345, 39] on input "Schedule" at bounding box center [345, 39] width 0 height 0
click at [1223, 658] on span "Continue to Client Details" at bounding box center [1238, 666] width 121 height 16
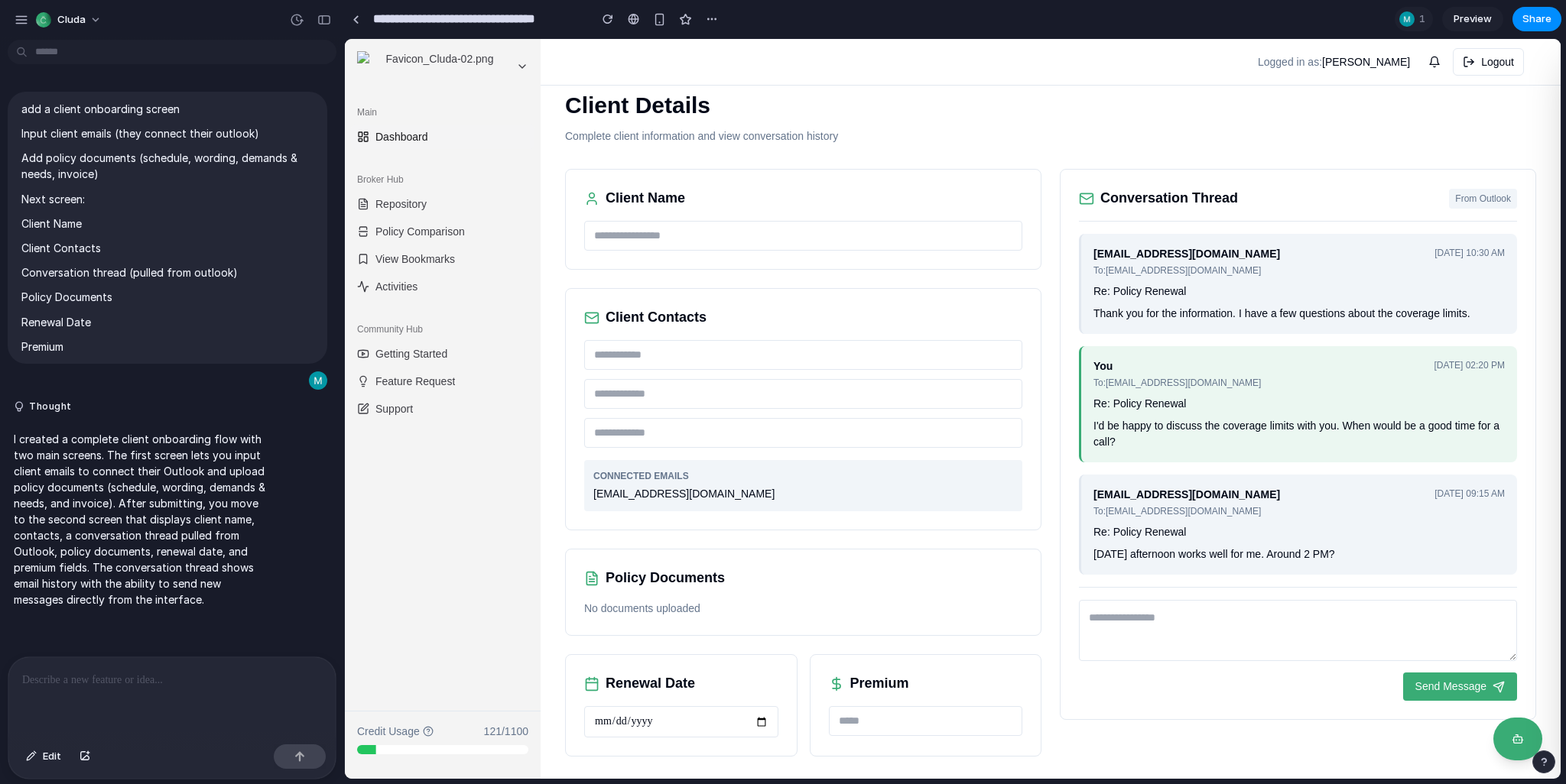
click at [700, 359] on input "text" at bounding box center [803, 355] width 438 height 30
click at [728, 262] on div "Client Name" at bounding box center [803, 219] width 477 height 101
click at [1047, 384] on div "Client Name Client Contacts CONNECTED EMAILS [EMAIL_ADDRESS][DOMAIN_NAME] Polic…" at bounding box center [1050, 463] width 971 height 588
click at [655, 598] on div "Policy Documents No documents uploaded" at bounding box center [803, 592] width 477 height 87
click at [653, 575] on h2 "Policy Documents" at bounding box center [665, 578] width 119 height 21
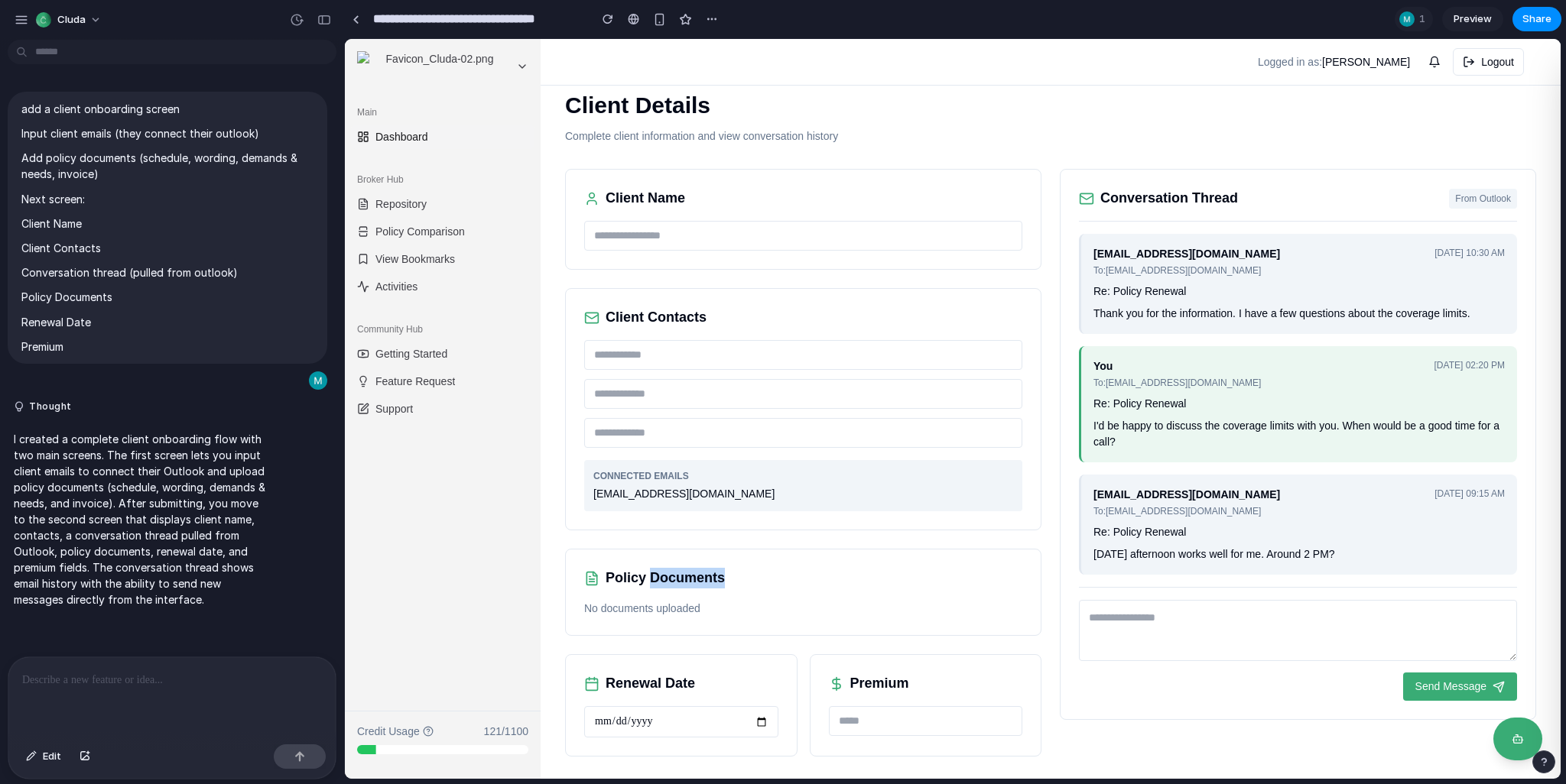
click at [653, 575] on h2 "Policy Documents" at bounding box center [665, 578] width 119 height 21
click at [621, 574] on h2 "Policy Documents" at bounding box center [665, 578] width 119 height 21
click at [656, 607] on p "No documents uploaded" at bounding box center [803, 608] width 438 height 16
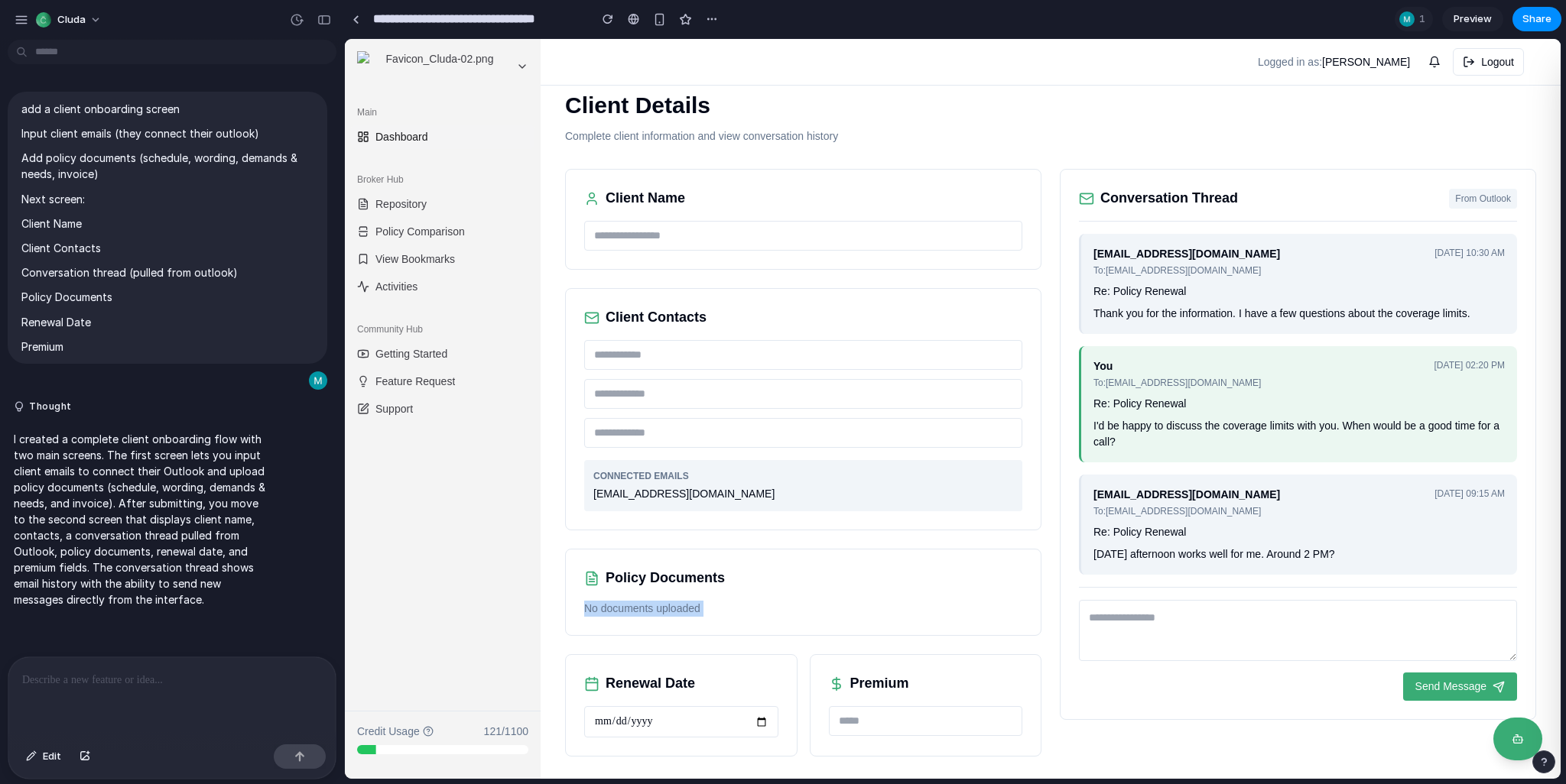
click at [656, 607] on p "No documents uploaded" at bounding box center [803, 608] width 438 height 16
click at [698, 631] on div "Policy Documents No documents uploaded" at bounding box center [803, 592] width 477 height 87
click at [1213, 644] on textarea at bounding box center [1298, 630] width 438 height 61
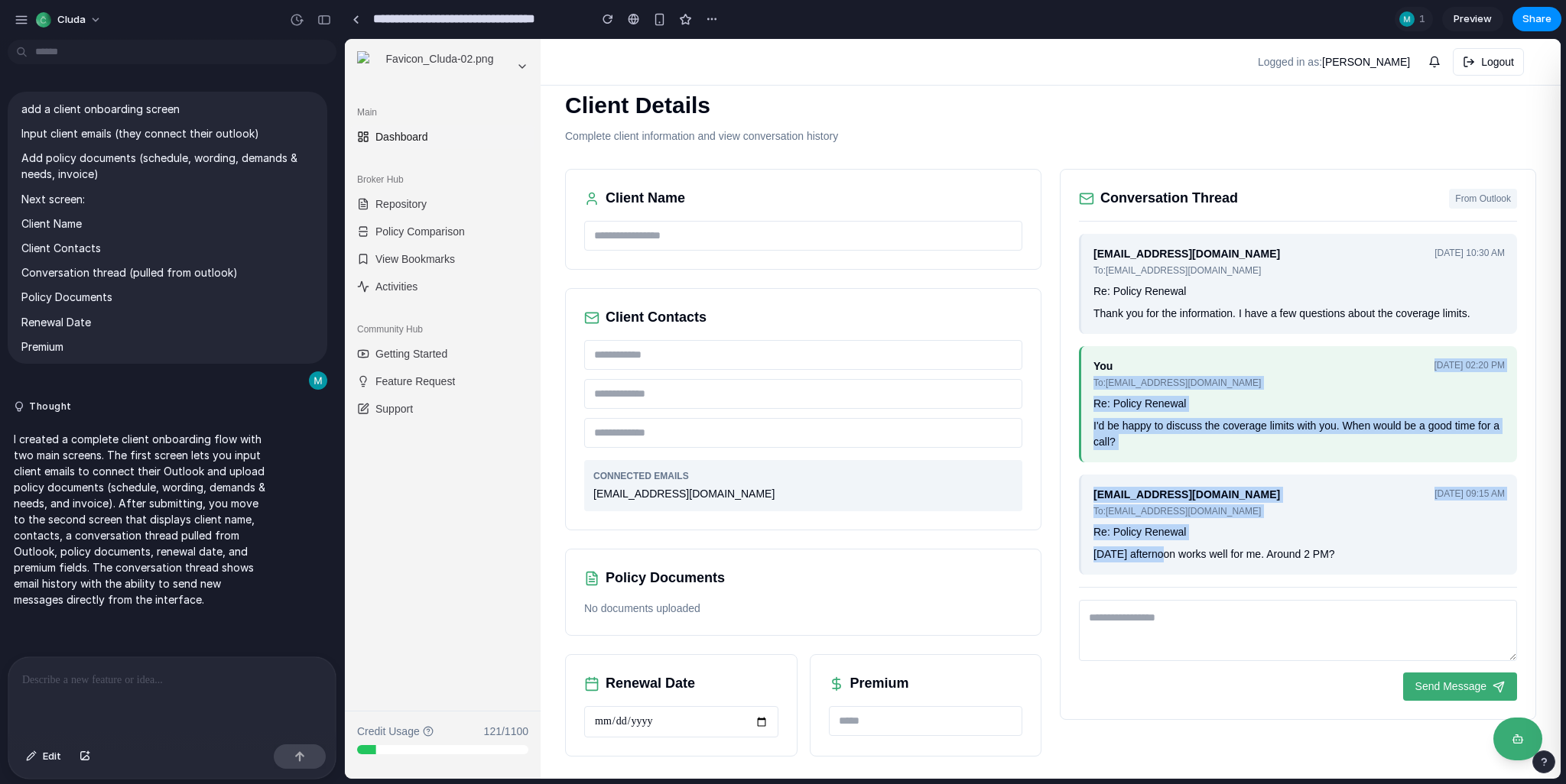
drag, startPoint x: 1164, startPoint y: 564, endPoint x: 1083, endPoint y: 383, distance: 198.3
click at [1083, 383] on div "[EMAIL_ADDRESS][DOMAIN_NAME] To: [EMAIL_ADDRESS][DOMAIN_NAME] [DATE] 10:30 AM R…" at bounding box center [1298, 404] width 438 height 341
click at [1083, 383] on div "You To: [EMAIL_ADDRESS][DOMAIN_NAME] [DATE] 02:20 PM Re: Policy Renewal I'd be …" at bounding box center [1298, 404] width 438 height 116
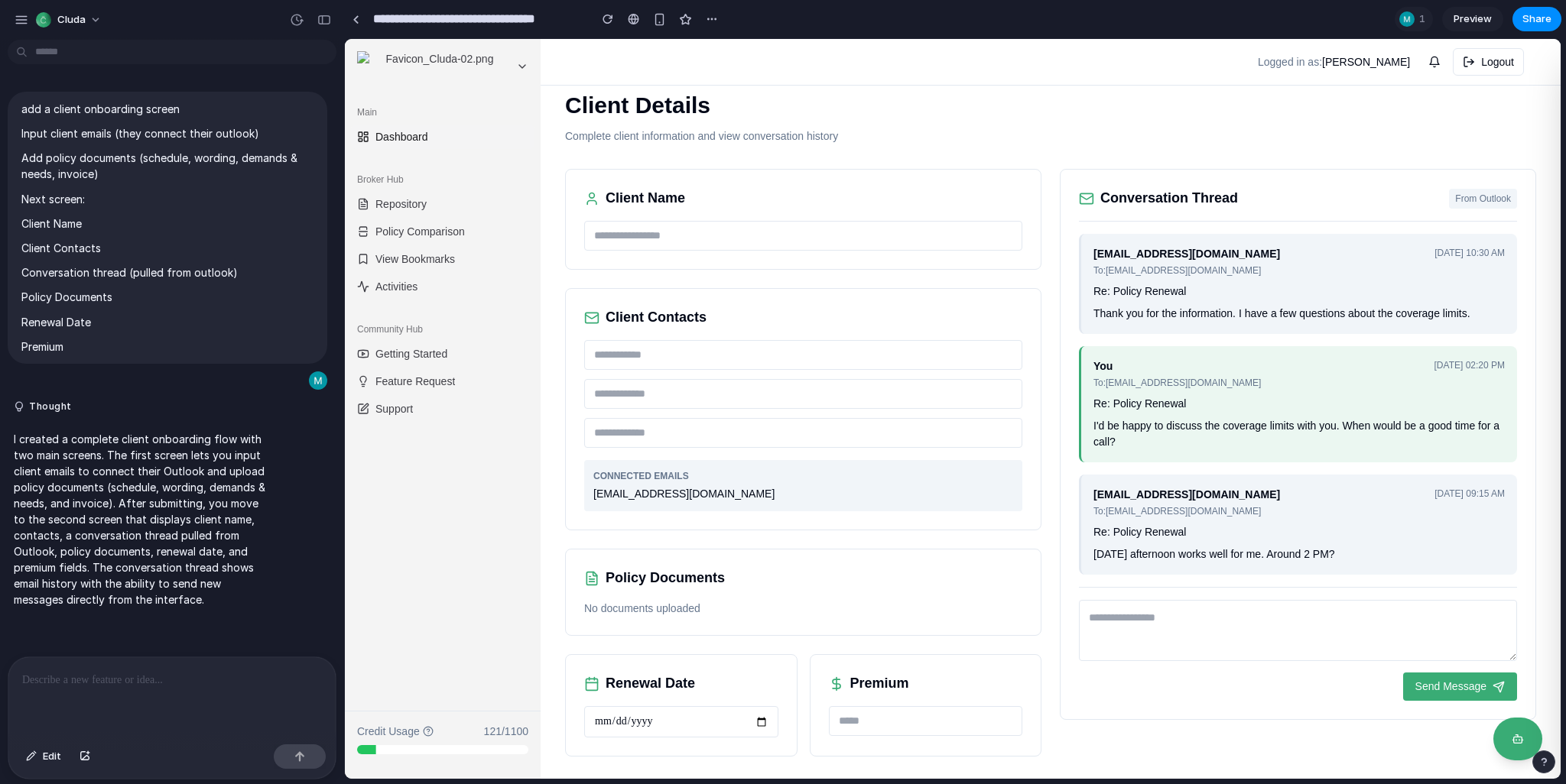
click at [1154, 618] on textarea at bounding box center [1298, 630] width 438 height 61
type textarea "**********"
click at [1443, 701] on div "**********" at bounding box center [1298, 445] width 478 height 552
click at [1442, 685] on span "Send Message" at bounding box center [1450, 687] width 71 height 16
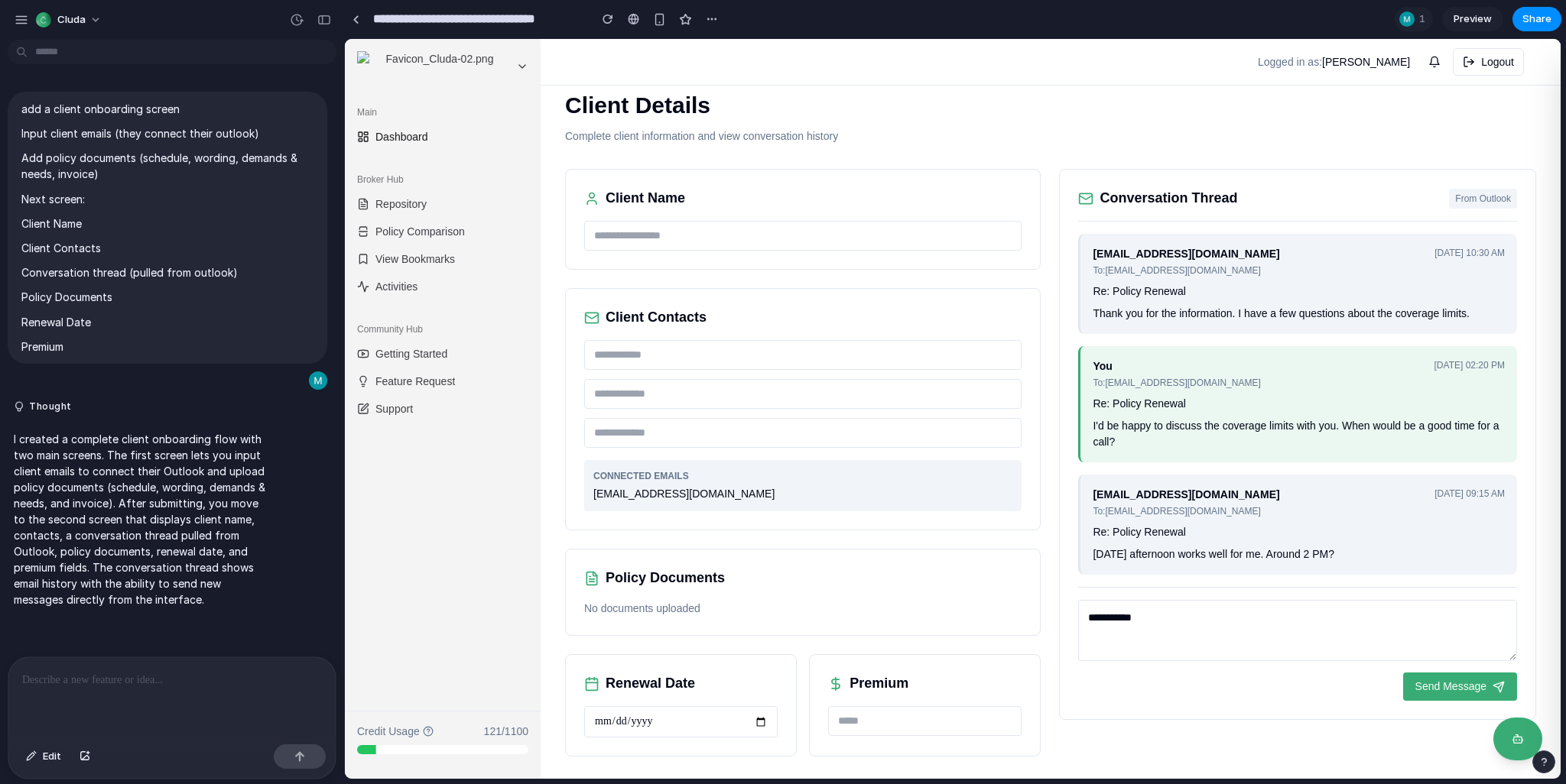
click at [1426, 683] on span "Send Message" at bounding box center [1450, 687] width 71 height 16
click at [1243, 574] on div "**********" at bounding box center [1298, 445] width 478 height 552
click at [1372, 557] on div "[DATE] afternoon works well for me. Around 2 PM?" at bounding box center [1298, 554] width 413 height 16
click at [1139, 256] on div "[EMAIL_ADDRESS][DOMAIN_NAME]" at bounding box center [1186, 253] width 187 height 16
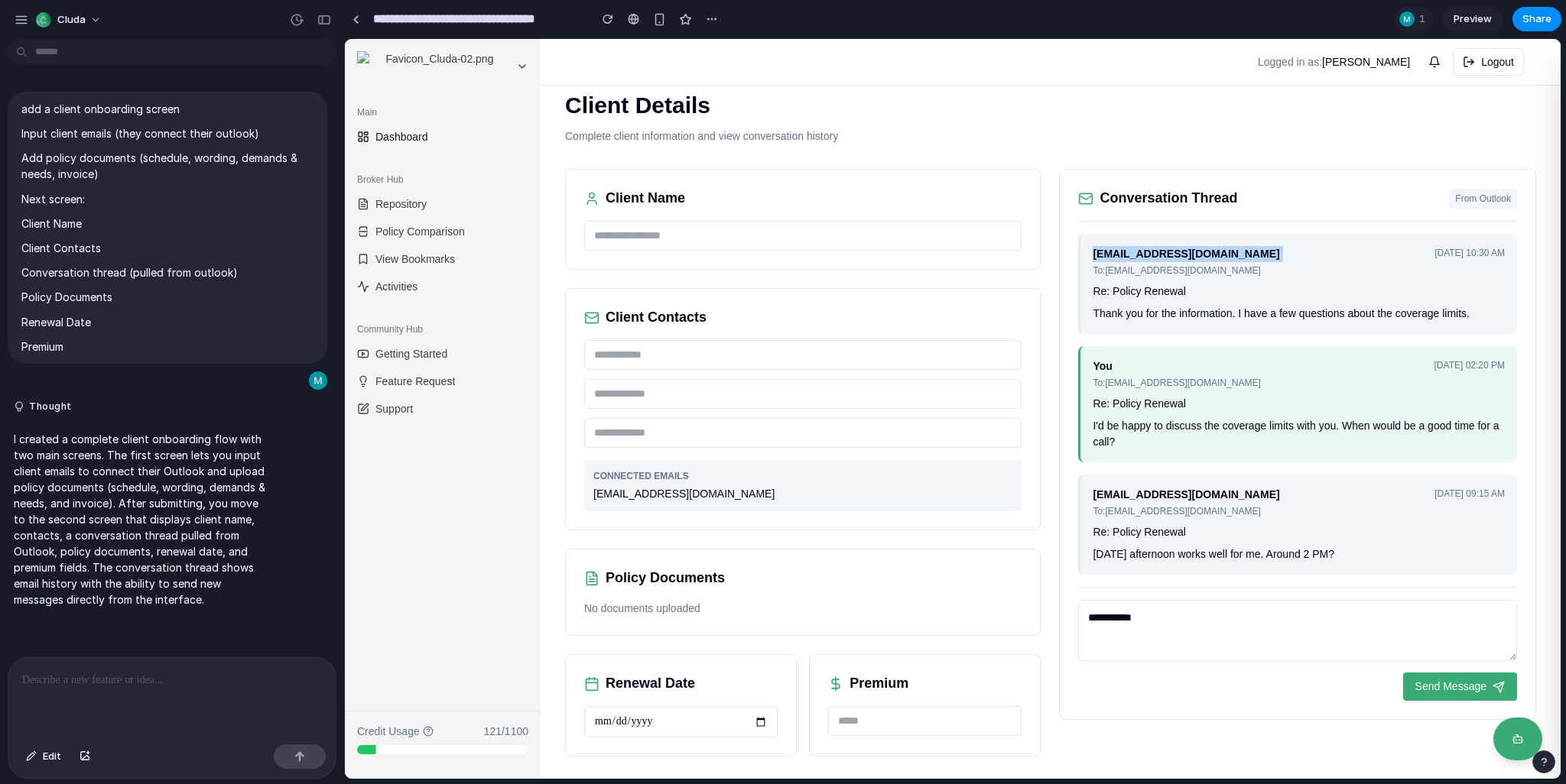
click at [1139, 256] on div "[EMAIL_ADDRESS][DOMAIN_NAME]" at bounding box center [1186, 253] width 187 height 16
click at [1245, 283] on div "Re: Policy Renewal" at bounding box center [1298, 291] width 413 height 16
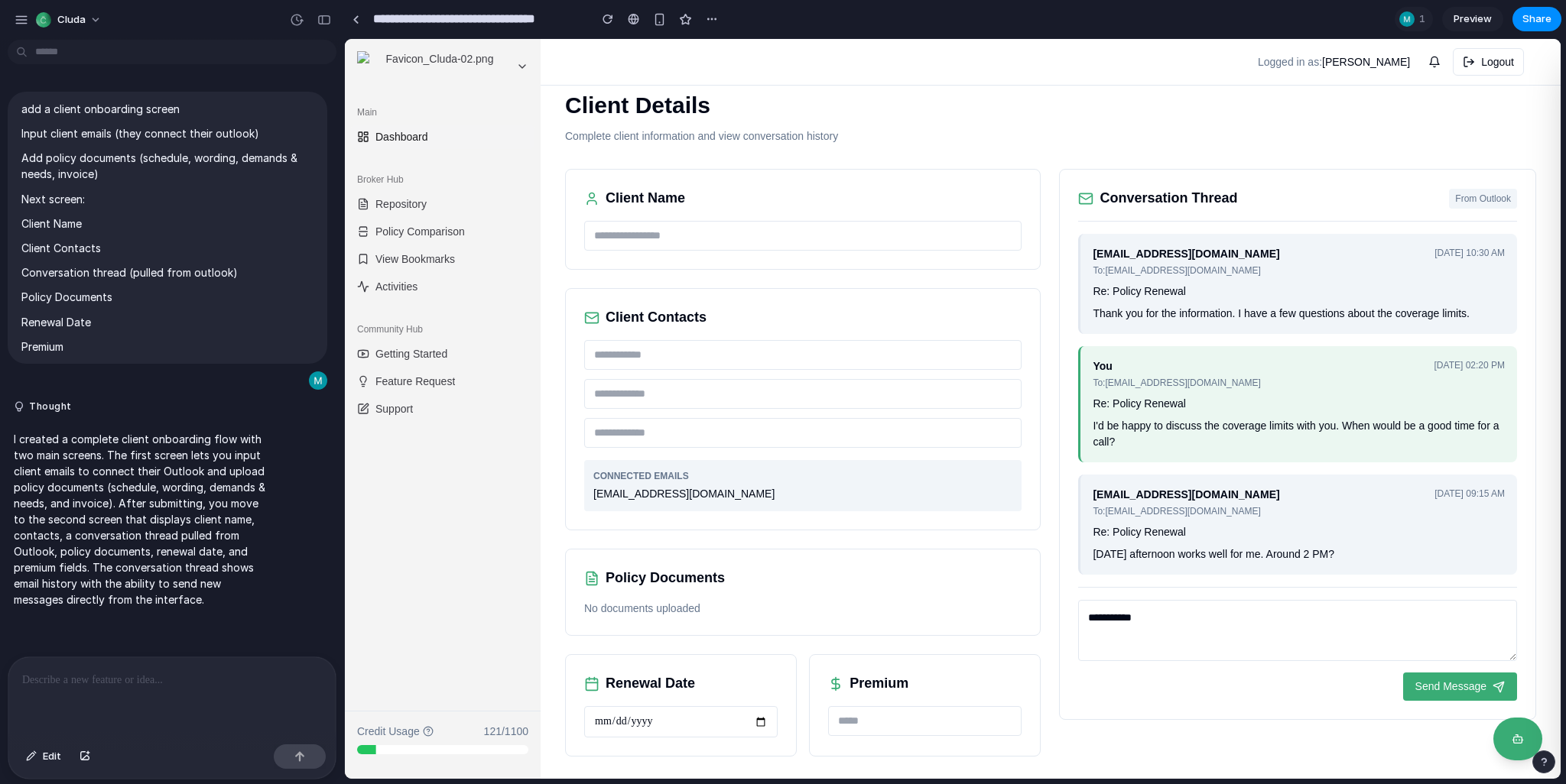
click at [1479, 196] on span "From Outlook" at bounding box center [1483, 199] width 68 height 20
click at [1357, 281] on div "[EMAIL_ADDRESS][DOMAIN_NAME] To: [EMAIL_ADDRESS][DOMAIN_NAME] [DATE] 10:30 AM R…" at bounding box center [1298, 284] width 439 height 100
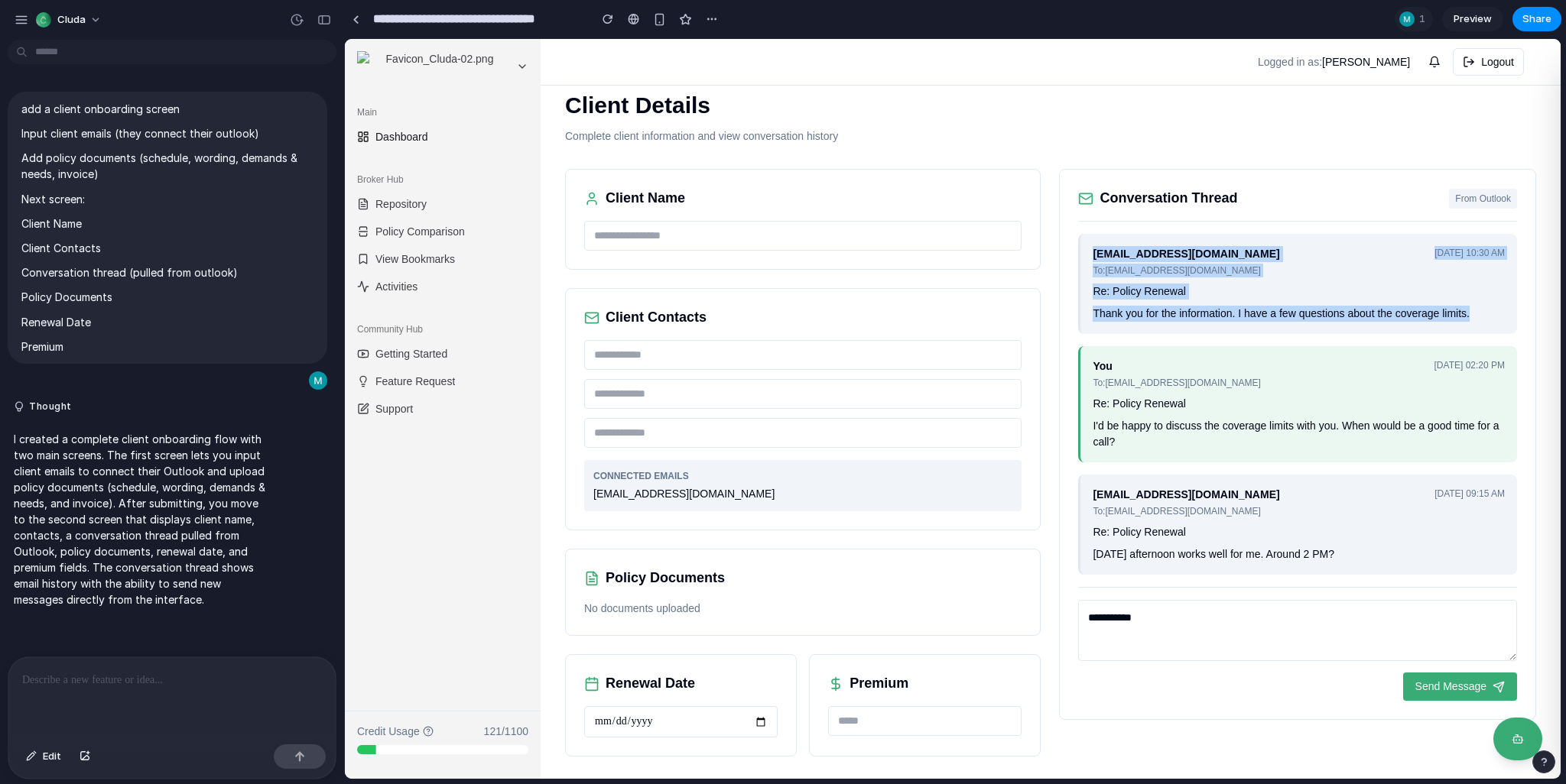
drag, startPoint x: 1093, startPoint y: 252, endPoint x: 1471, endPoint y: 317, distance: 383.5
click at [1471, 317] on div "[EMAIL_ADDRESS][DOMAIN_NAME] To: [EMAIL_ADDRESS][DOMAIN_NAME] [DATE] 10:30 AM R…" at bounding box center [1298, 284] width 439 height 100
click at [1471, 317] on div "Thank you for the information. I have a few questions about the coverage limits." at bounding box center [1298, 313] width 413 height 16
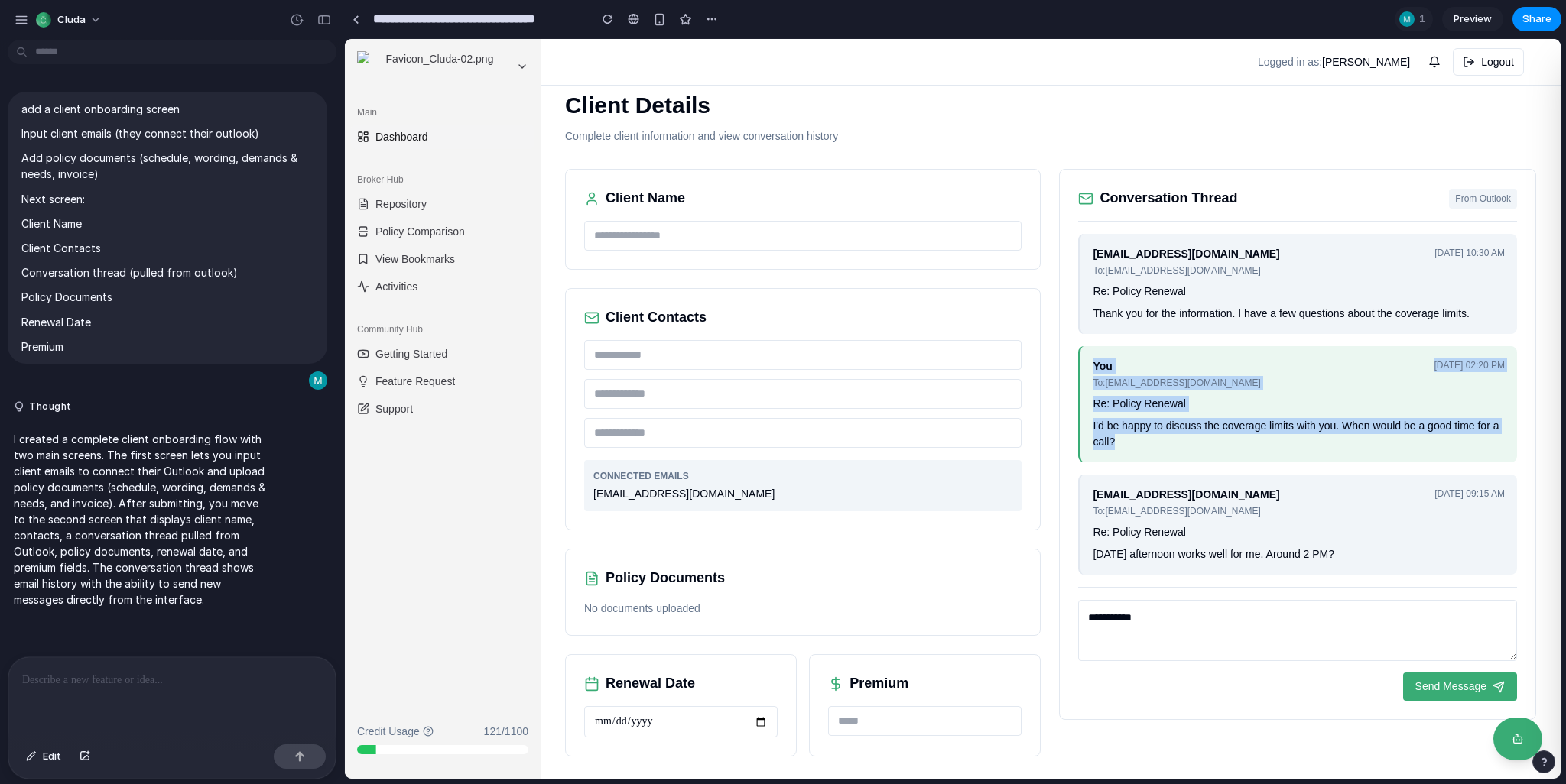
drag, startPoint x: 1082, startPoint y: 362, endPoint x: 1195, endPoint y: 467, distance: 154.3
click at [1195, 467] on div "[EMAIL_ADDRESS][DOMAIN_NAME] To: [EMAIL_ADDRESS][DOMAIN_NAME] [DATE] 10:30 AM R…" at bounding box center [1298, 404] width 439 height 341
drag, startPoint x: 1087, startPoint y: 487, endPoint x: 1423, endPoint y: 575, distance: 347.3
click at [1423, 575] on div "**********" at bounding box center [1298, 445] width 478 height 552
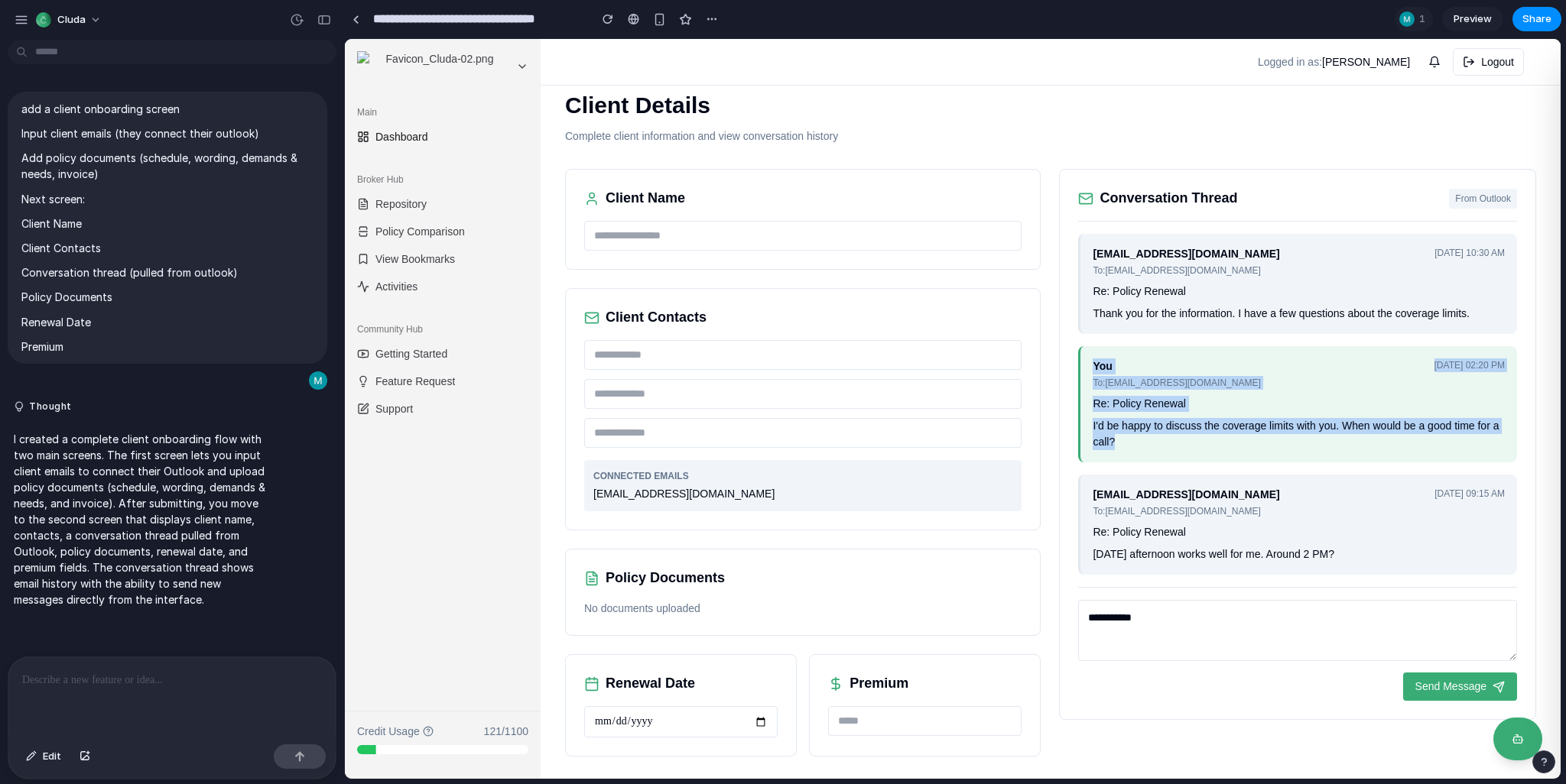
click at [1423, 575] on div "**********" at bounding box center [1298, 445] width 478 height 552
drag, startPoint x: 1105, startPoint y: 383, endPoint x: 1267, endPoint y: 390, distance: 162.2
click at [1267, 390] on div "You To: [EMAIL_ADDRESS][DOMAIN_NAME] [DATE] 02:20 PM Re: Policy Renewal I'd be …" at bounding box center [1298, 404] width 439 height 116
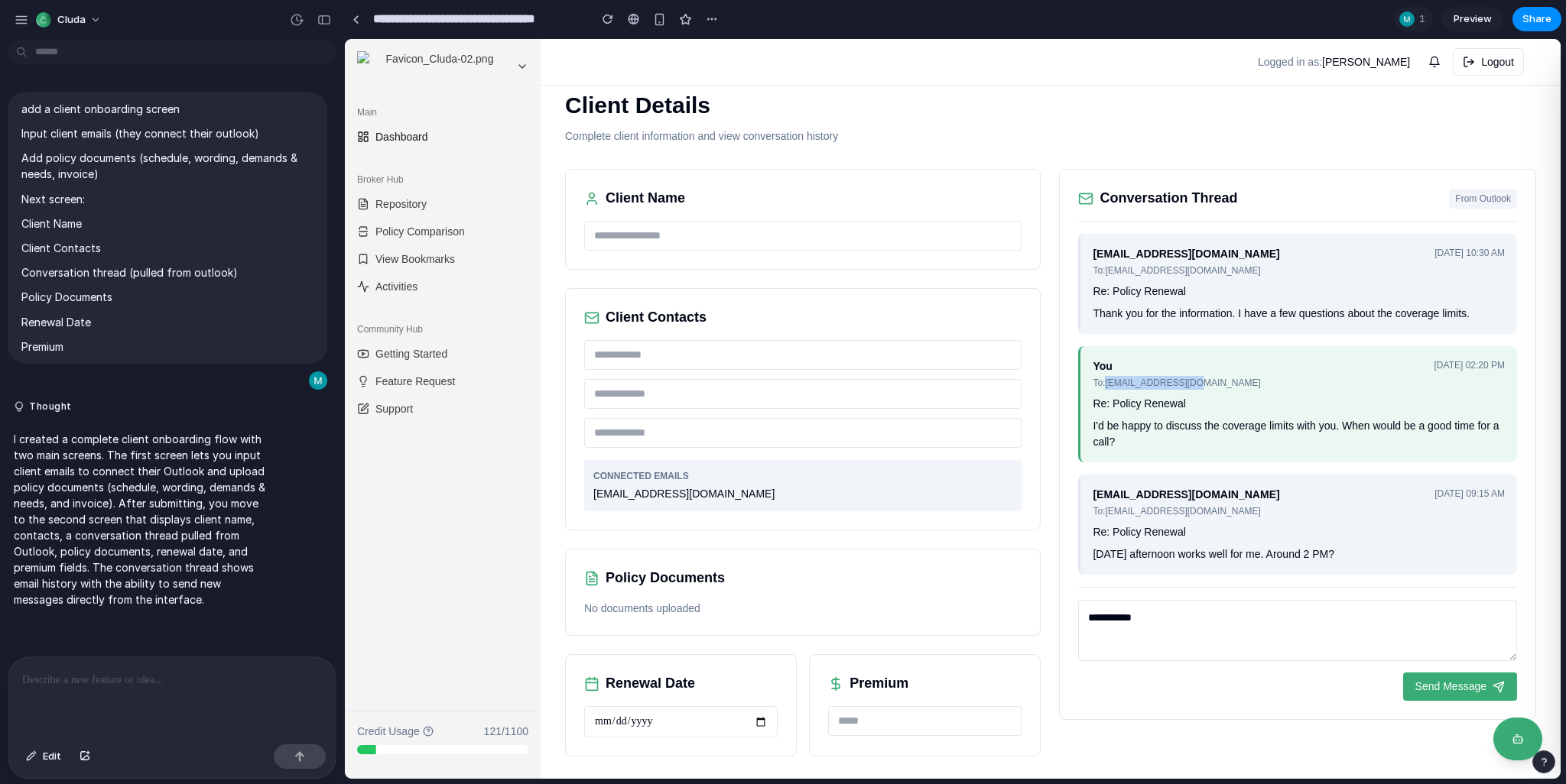
drag, startPoint x: 1108, startPoint y: 382, endPoint x: 1246, endPoint y: 383, distance: 138.0
click at [1246, 383] on div "You To: [EMAIL_ADDRESS][DOMAIN_NAME] [DATE] 02:20 PM" at bounding box center [1298, 374] width 413 height 32
drag, startPoint x: 1214, startPoint y: 268, endPoint x: 1113, endPoint y: 275, distance: 101.2
click at [1113, 275] on div "[EMAIL_ADDRESS][DOMAIN_NAME] To: [EMAIL_ADDRESS][DOMAIN_NAME] [DATE] 10:30 AM" at bounding box center [1298, 262] width 413 height 32
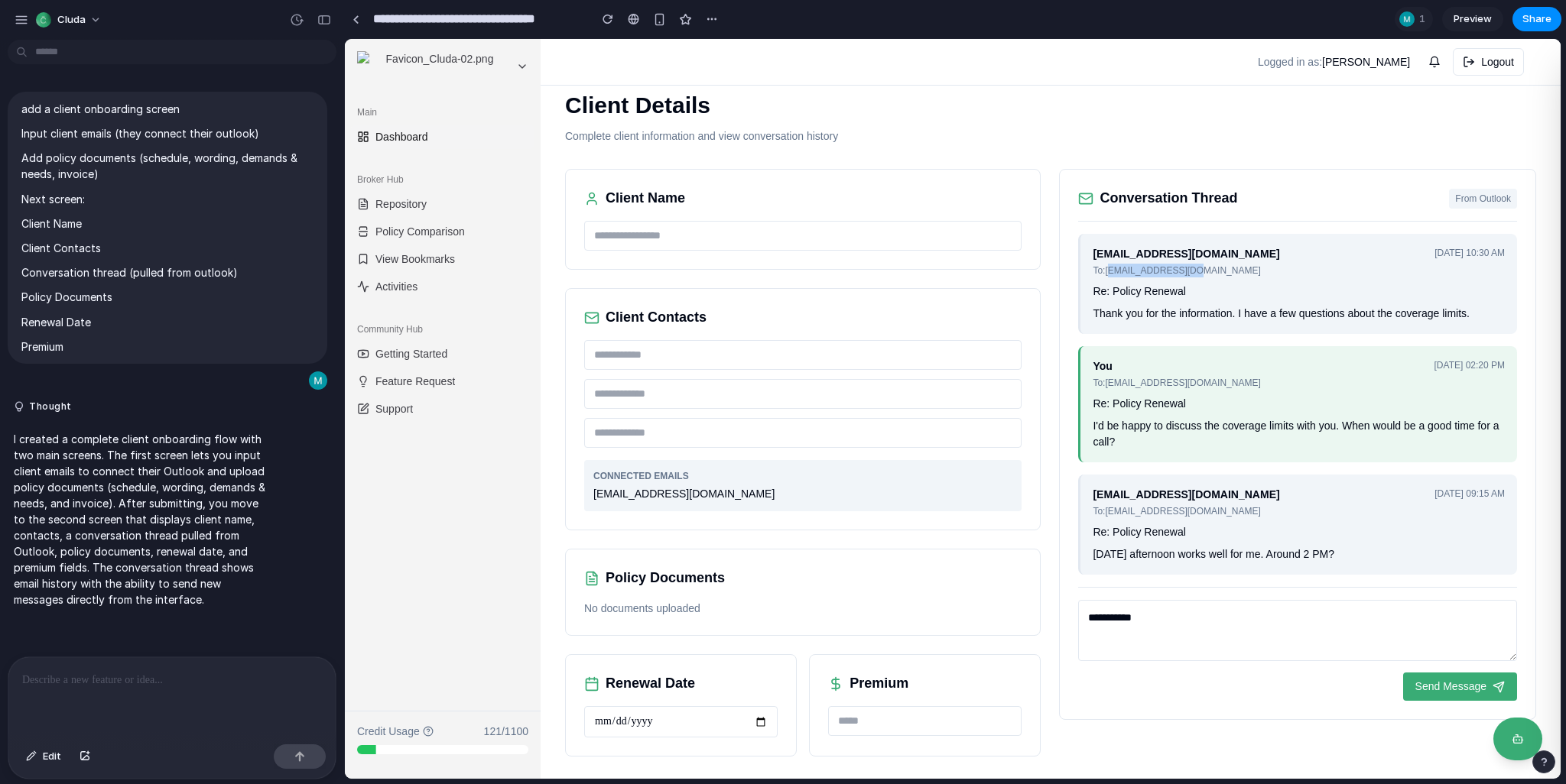
click at [1113, 275] on div "To: [EMAIL_ADDRESS][DOMAIN_NAME]" at bounding box center [1186, 271] width 187 height 14
click at [1104, 322] on div "[EMAIL_ADDRESS][DOMAIN_NAME] To: [EMAIL_ADDRESS][DOMAIN_NAME] [DATE] 10:30 AM R…" at bounding box center [1298, 284] width 439 height 100
click at [1124, 319] on div "Thank you for the information. I have a few questions about the coverage limits." at bounding box center [1298, 313] width 413 height 16
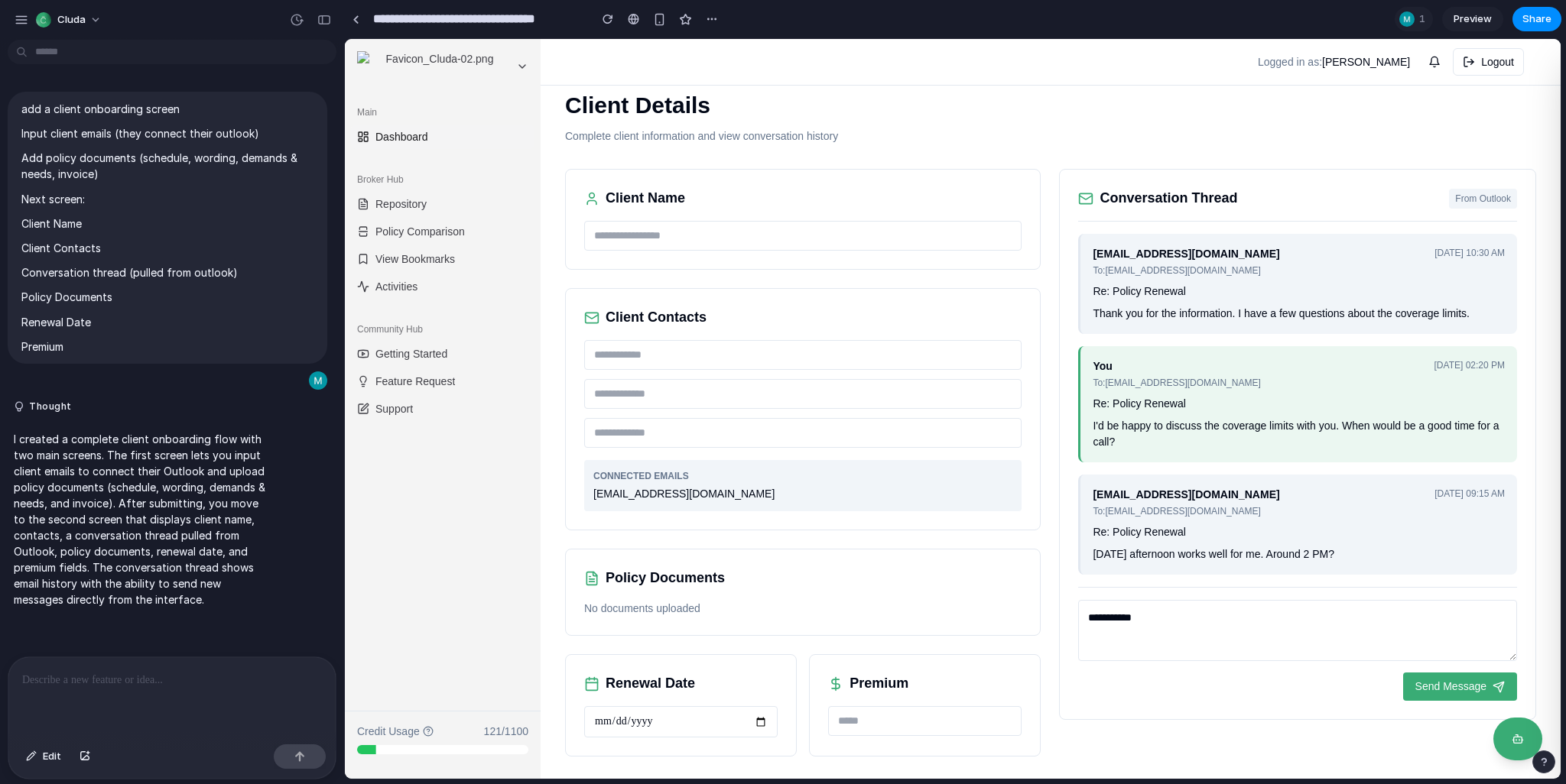
click at [1143, 396] on div "Re: Policy Renewal" at bounding box center [1298, 403] width 413 height 16
click at [649, 421] on input "tel" at bounding box center [803, 433] width 438 height 30
click at [645, 398] on input "email" at bounding box center [803, 394] width 438 height 30
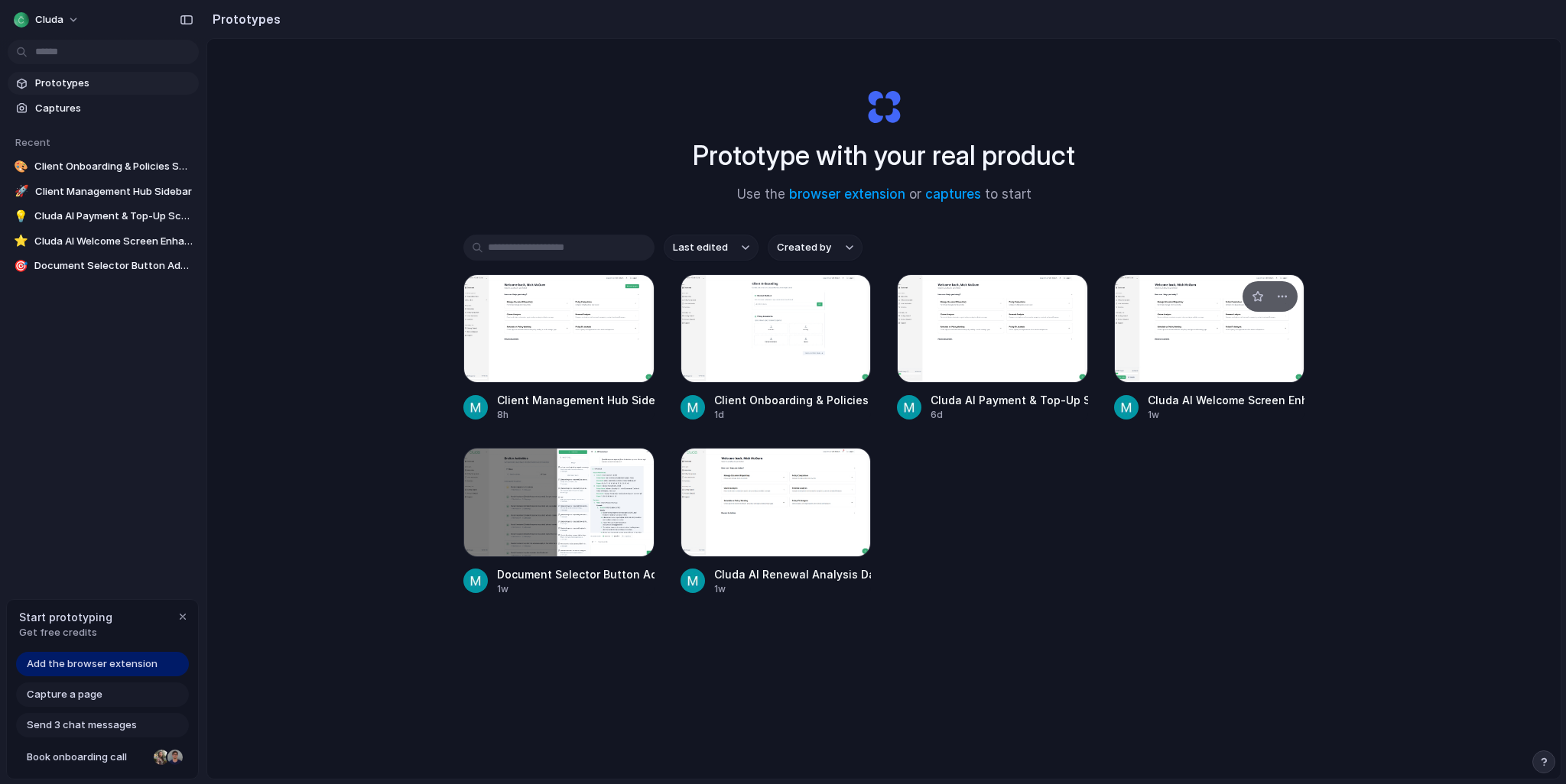
click at [1183, 340] on div at bounding box center [1209, 328] width 191 height 108
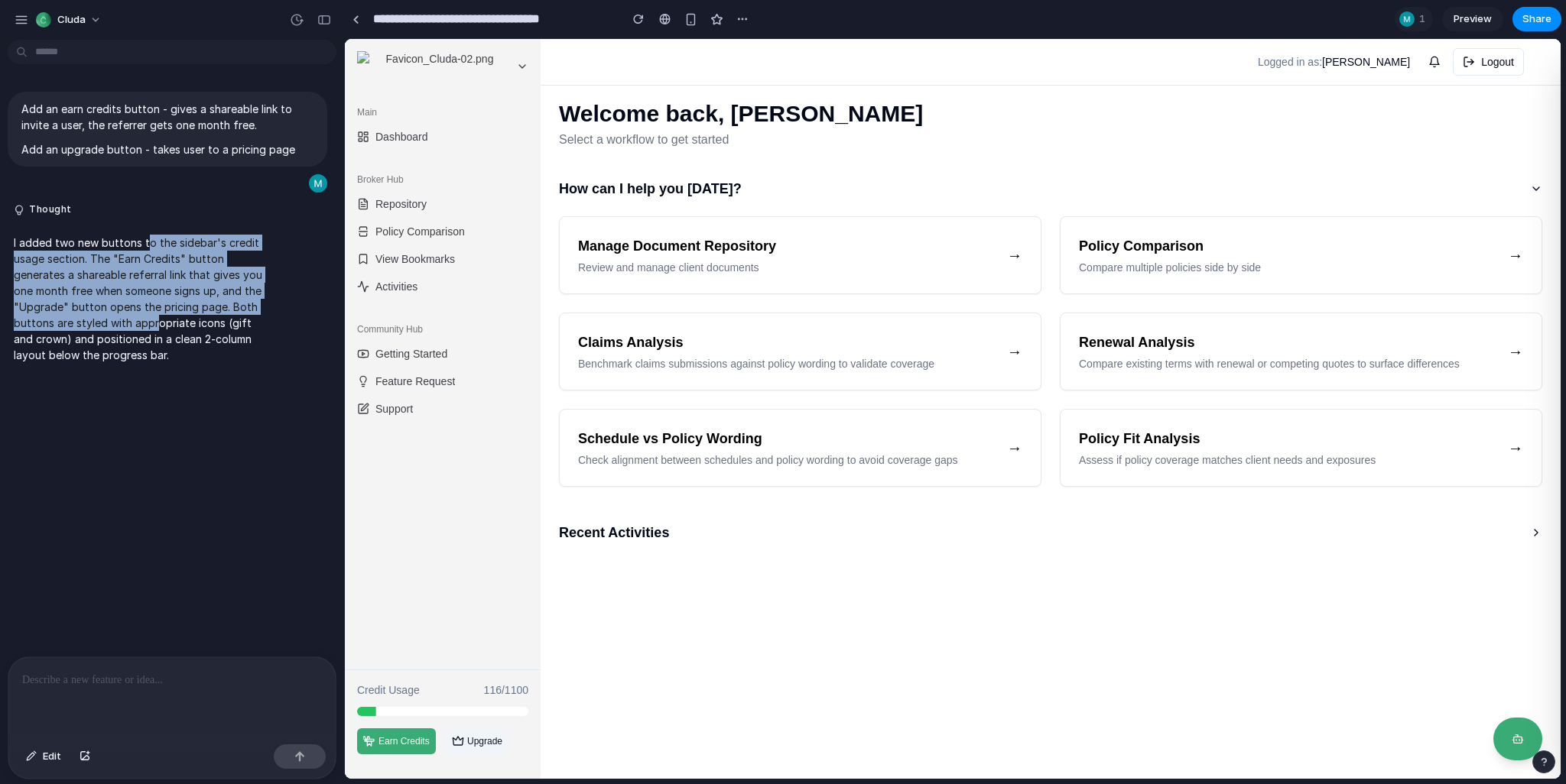
drag, startPoint x: 146, startPoint y: 250, endPoint x: 156, endPoint y: 322, distance: 72.7
click at [156, 322] on p "I added two new buttons to the sidebar's credit usage section. The "Earn Credit…" at bounding box center [142, 299] width 255 height 128
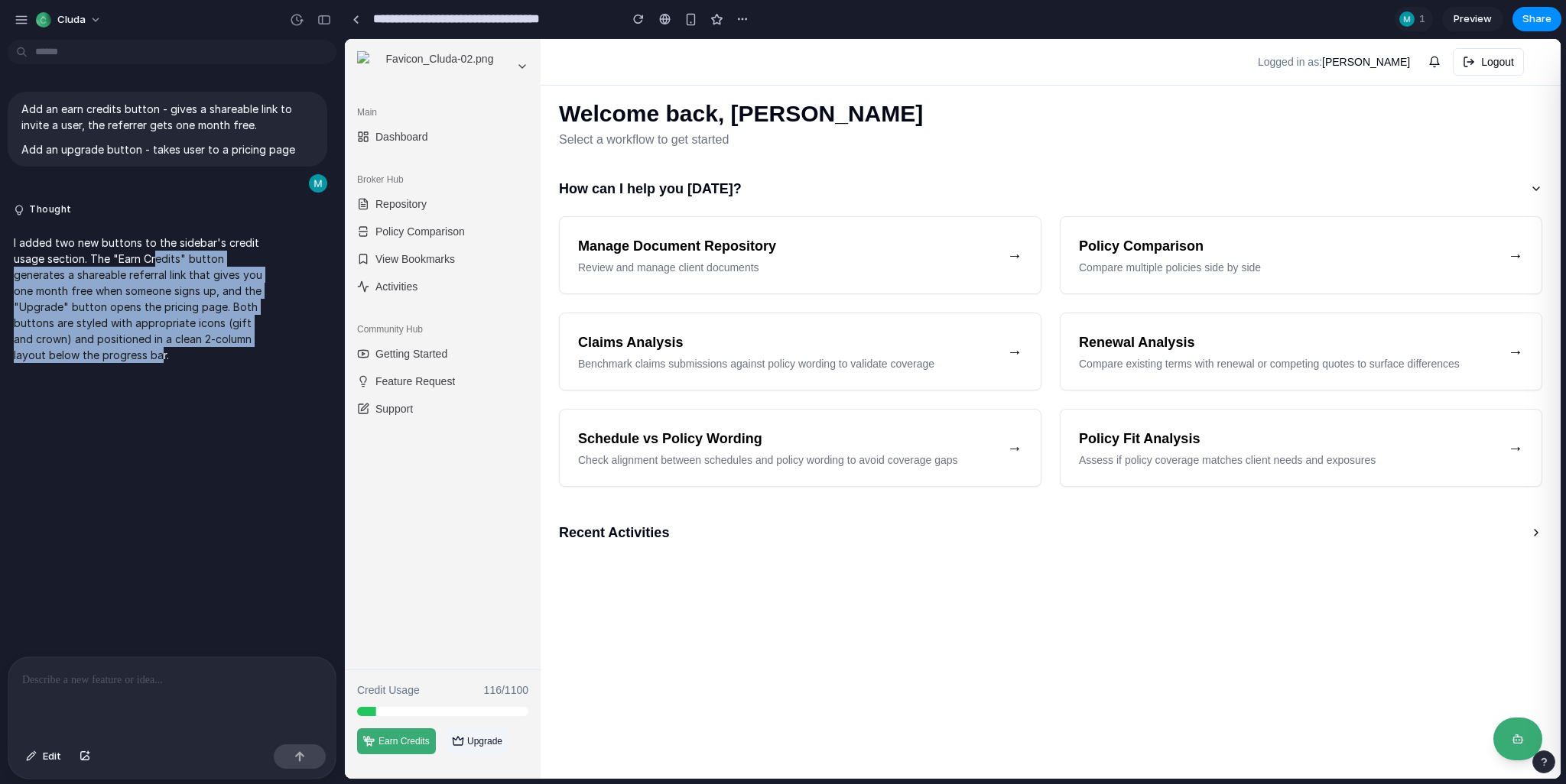
drag, startPoint x: 159, startPoint y: 356, endPoint x: 156, endPoint y: 255, distance: 101.0
click at [156, 255] on p "I added two new buttons to the sidebar's credit usage section. The "Earn Credit…" at bounding box center [142, 299] width 255 height 128
drag, startPoint x: 156, startPoint y: 255, endPoint x: 178, endPoint y: 350, distance: 97.5
click at [178, 350] on p "I added two new buttons to the sidebar's credit usage section. The "Earn Credit…" at bounding box center [142, 299] width 255 height 128
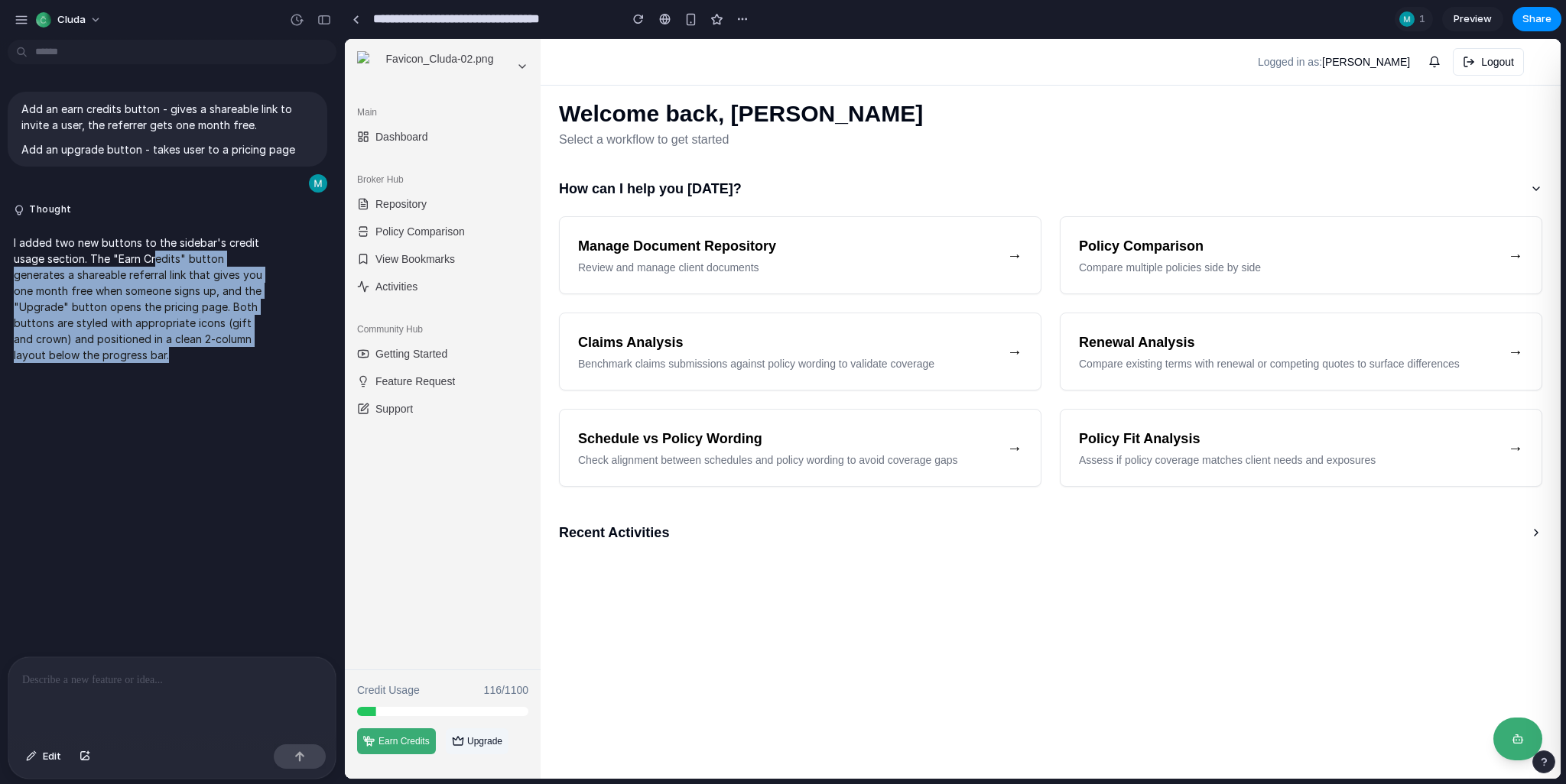
click at [178, 350] on p "I added two new buttons to the sidebar's credit usage section. The "Earn Credit…" at bounding box center [142, 299] width 255 height 128
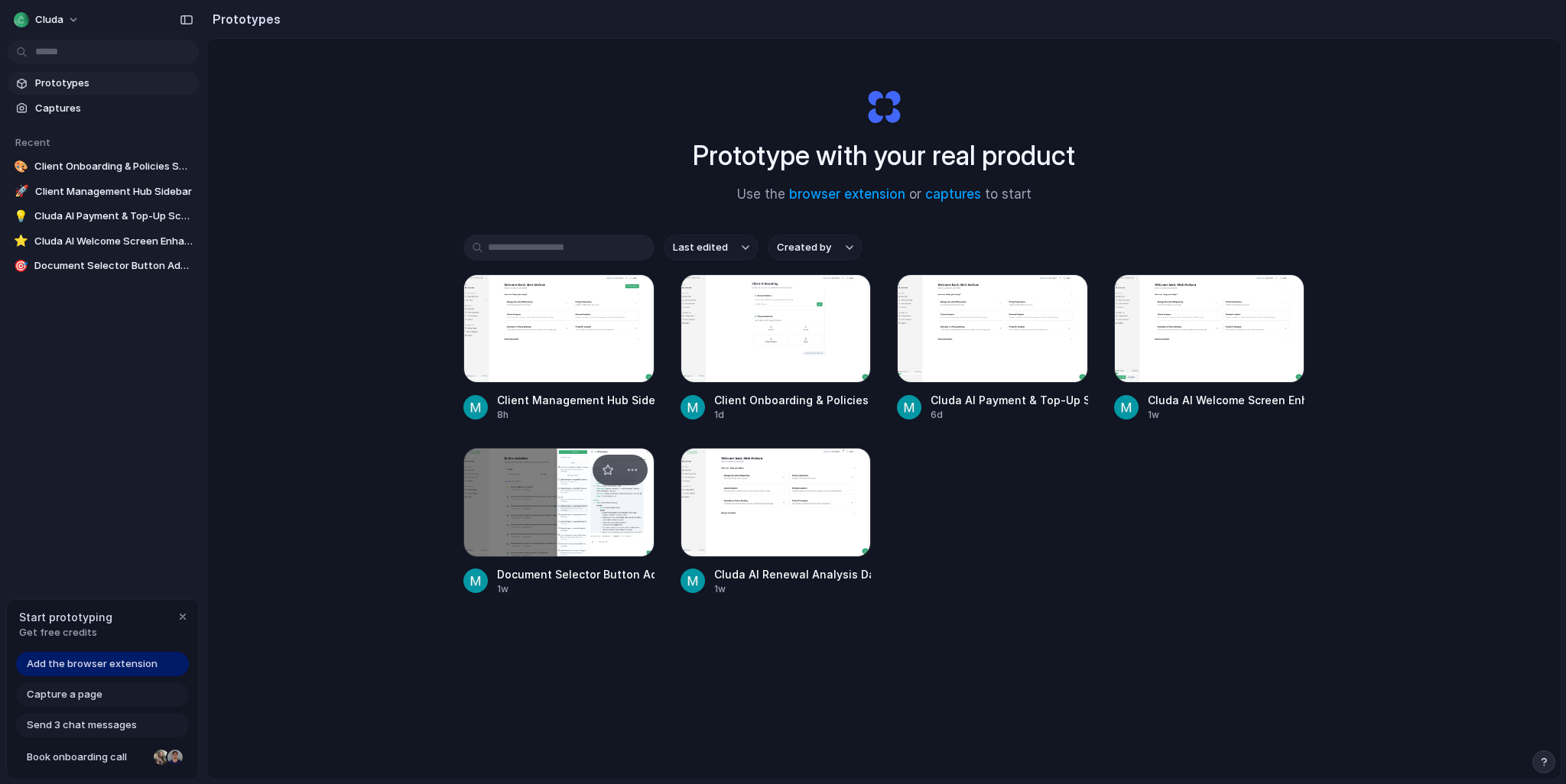
click at [586, 485] on div at bounding box center [558, 502] width 191 height 108
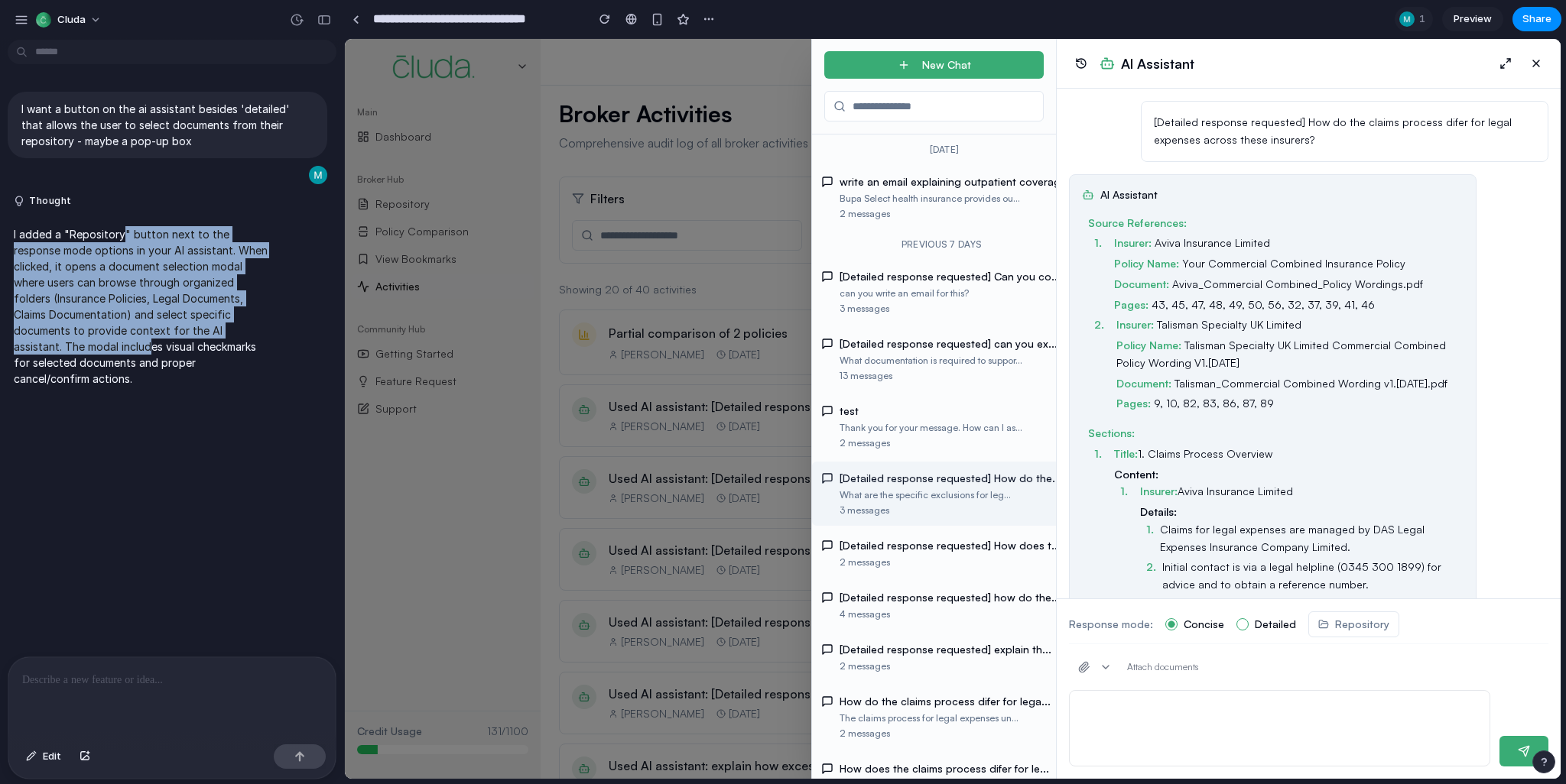
drag, startPoint x: 124, startPoint y: 233, endPoint x: 150, endPoint y: 344, distance: 114.0
click at [150, 344] on p "I added a "Repository" button next to the response mode options in your AI assi…" at bounding box center [142, 307] width 255 height 161
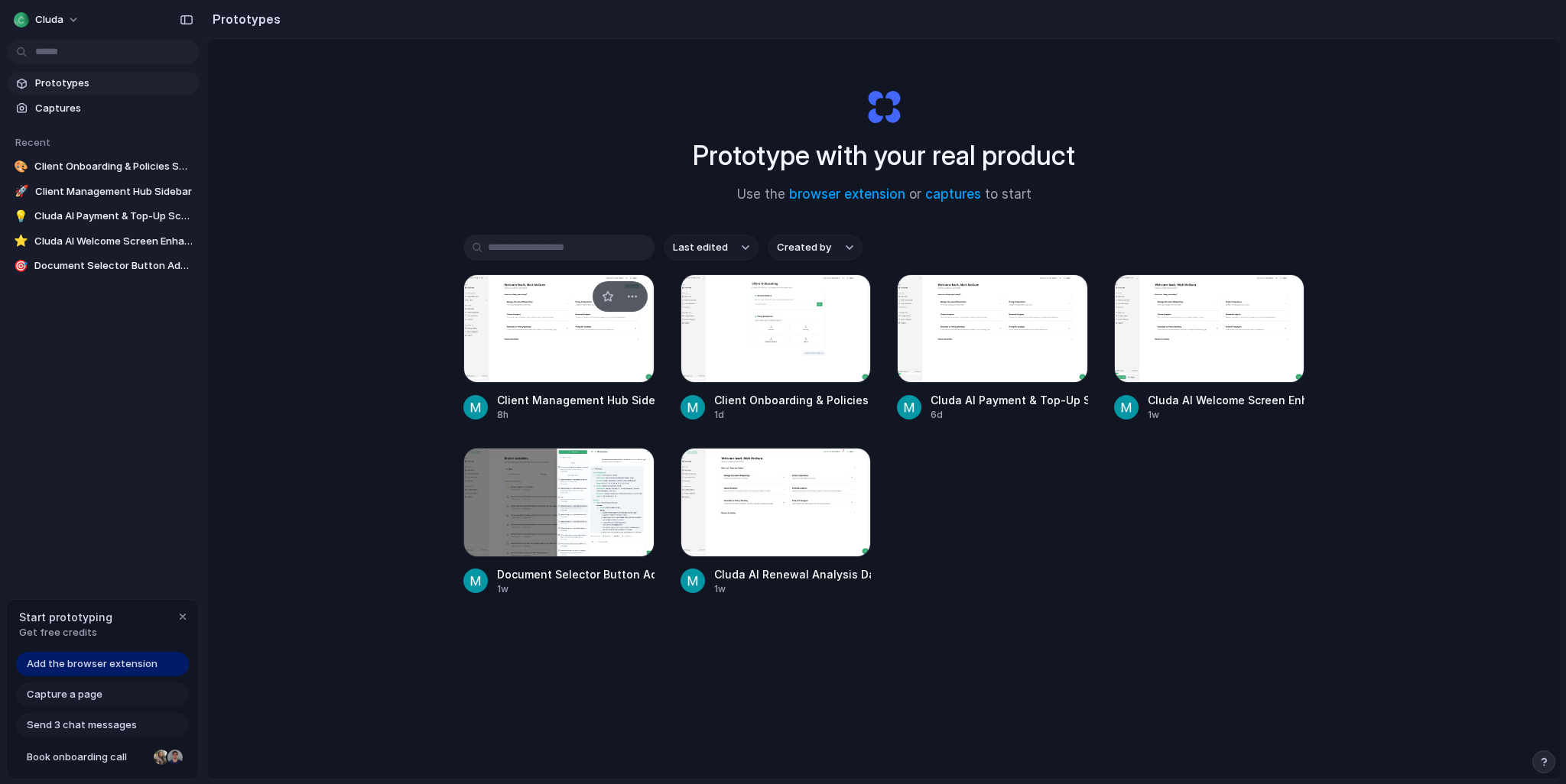
click at [536, 338] on div at bounding box center [558, 328] width 191 height 108
click at [398, 719] on div "Prototype with your real product Use the browser extension or captures to start…" at bounding box center [884, 449] width 1353 height 821
